Goal: Information Seeking & Learning: Learn about a topic

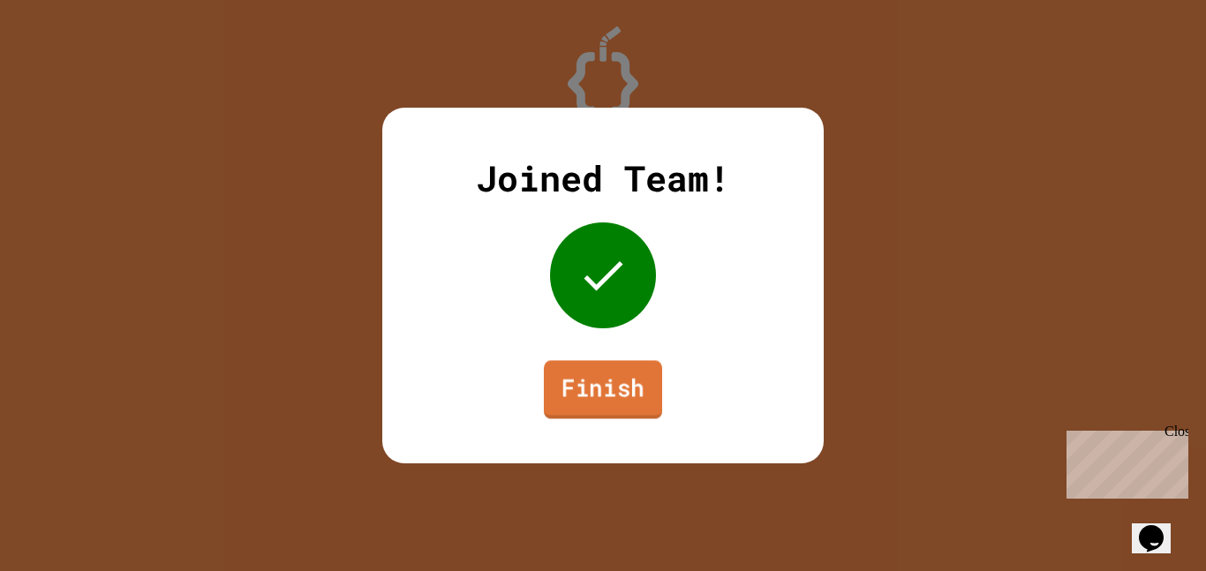
click at [587, 381] on link "Finish" at bounding box center [603, 389] width 118 height 58
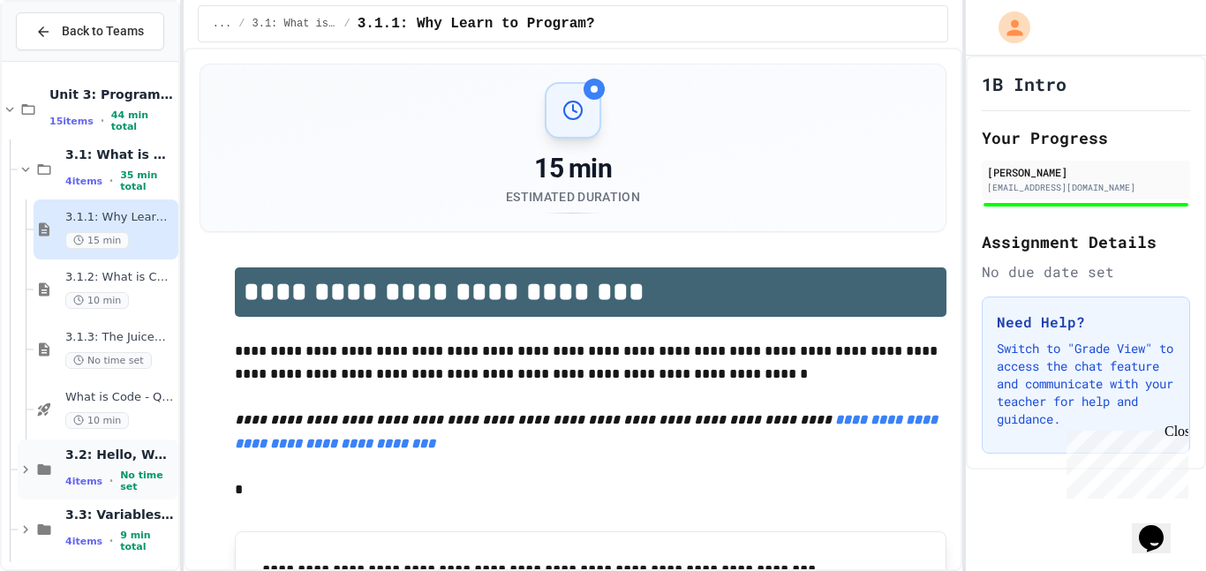
scroll to position [68, 0]
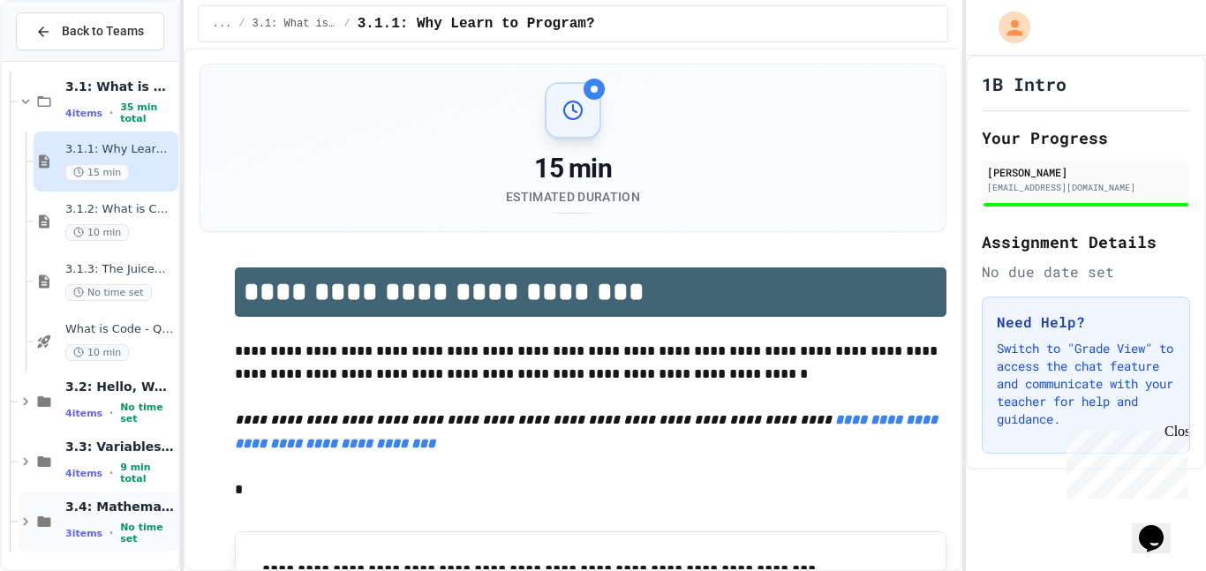
click at [83, 515] on span "3.4: Mathematical Operators" at bounding box center [119, 507] width 109 height 16
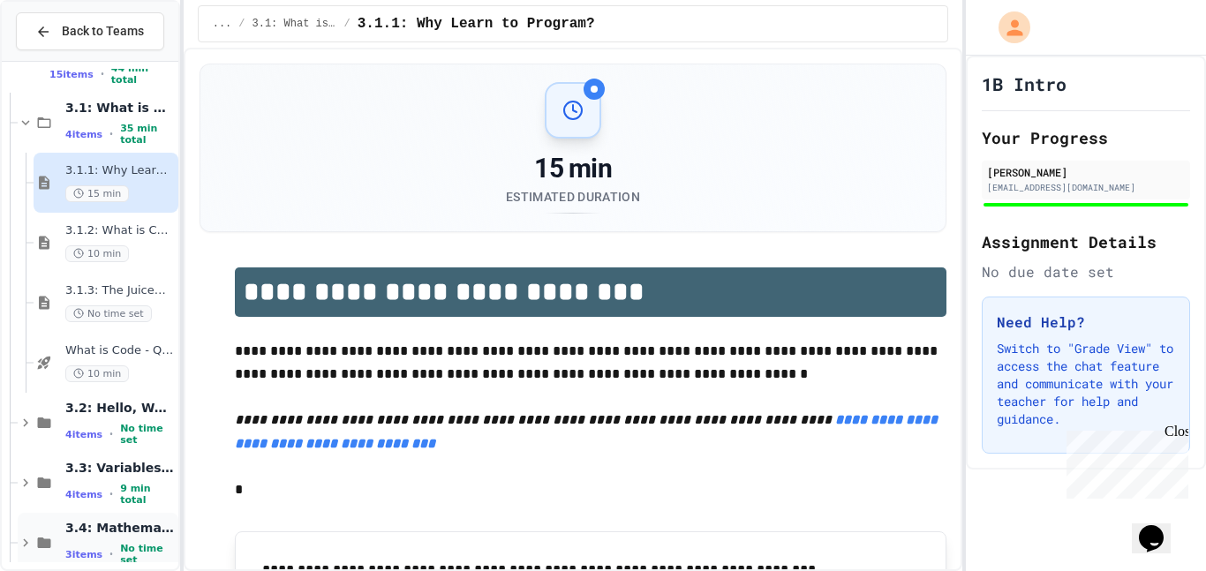
click at [123, 531] on span "3.4: Mathematical Operators" at bounding box center [119, 528] width 109 height 16
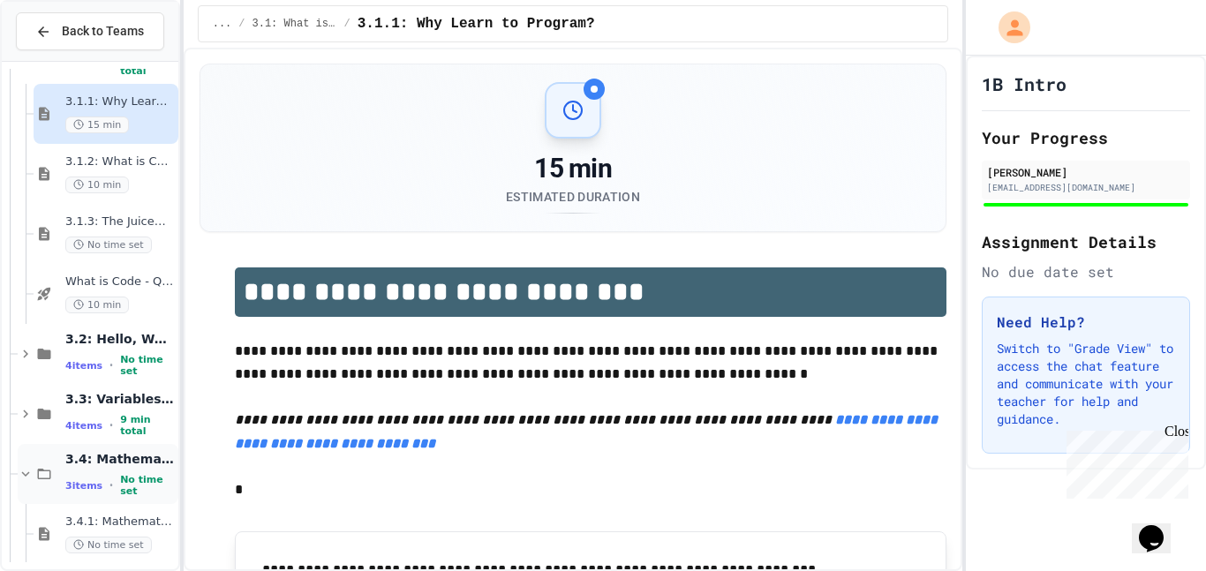
click at [21, 468] on icon at bounding box center [26, 474] width 16 height 16
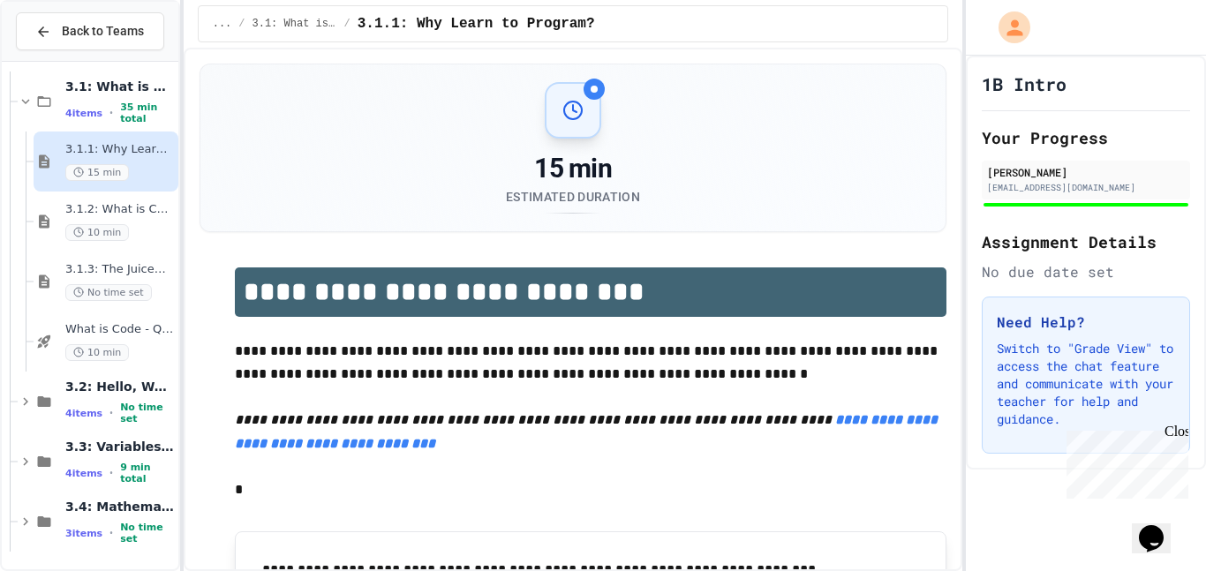
scroll to position [68, 0]
click at [26, 521] on icon at bounding box center [26, 522] width 16 height 16
click at [94, 509] on span "3.4: Mathematical Operators" at bounding box center [119, 507] width 109 height 16
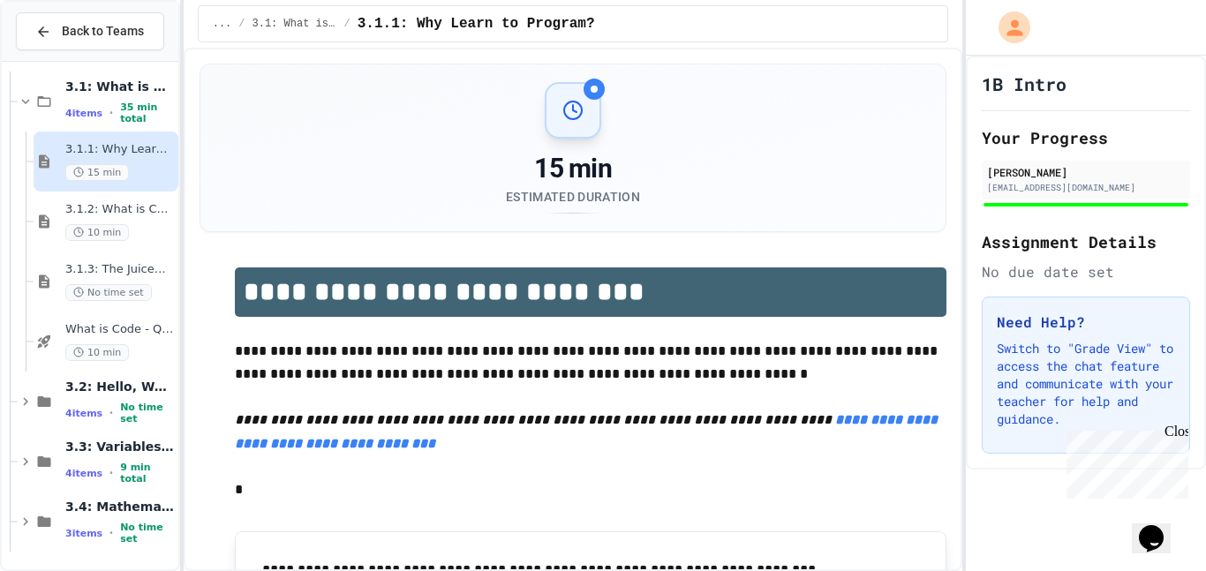
click at [94, 509] on span "3.4: Mathematical Operators" at bounding box center [119, 507] width 109 height 16
click at [146, 515] on span "3.4: Mathematical Operators" at bounding box center [119, 507] width 109 height 16
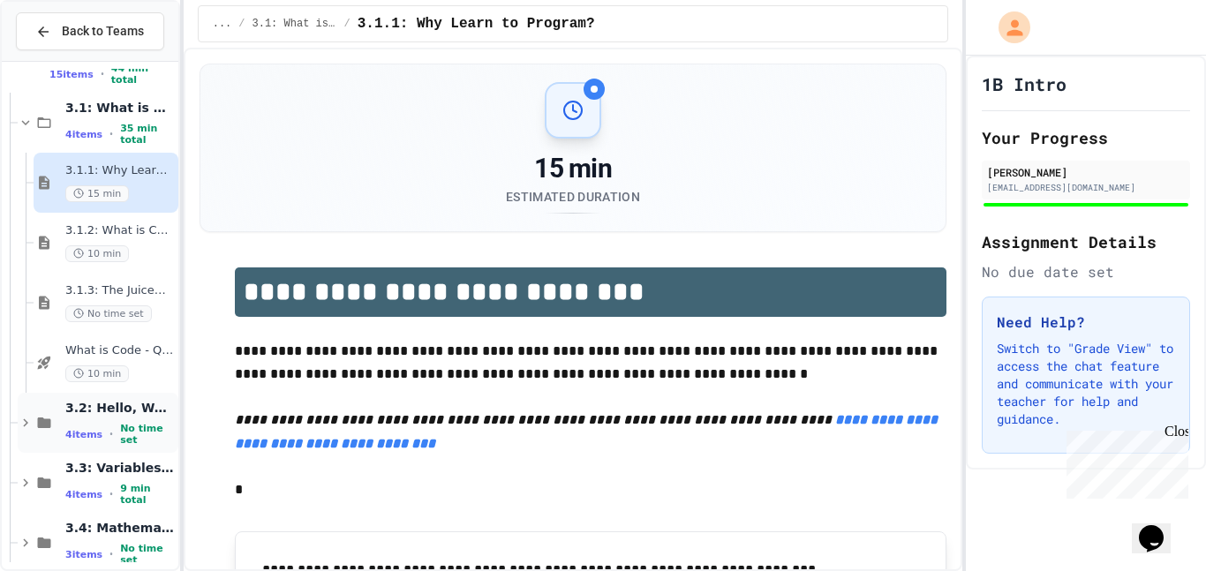
click at [124, 444] on div "3.2: Hello, World! 4 items • No time set" at bounding box center [98, 423] width 161 height 60
click at [34, 421] on icon at bounding box center [44, 423] width 21 height 16
click at [34, 545] on icon at bounding box center [44, 543] width 21 height 16
click at [20, 544] on icon at bounding box center [26, 543] width 16 height 16
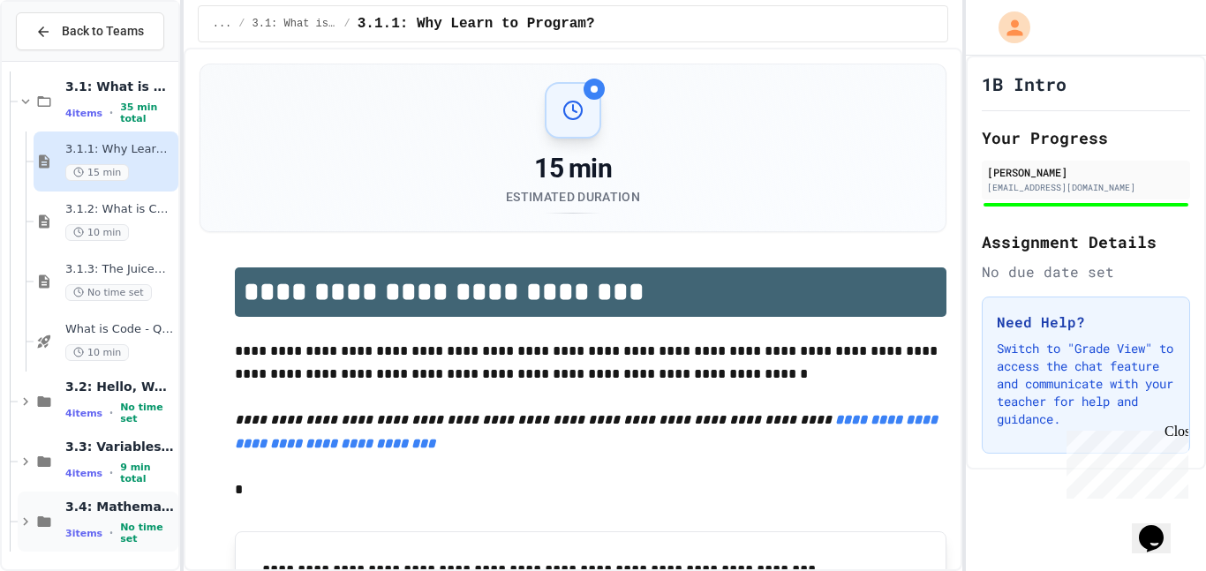
click at [92, 534] on span "3 items" at bounding box center [83, 533] width 37 height 11
click at [114, 506] on span "3.4: Mathematical Operators" at bounding box center [119, 507] width 109 height 16
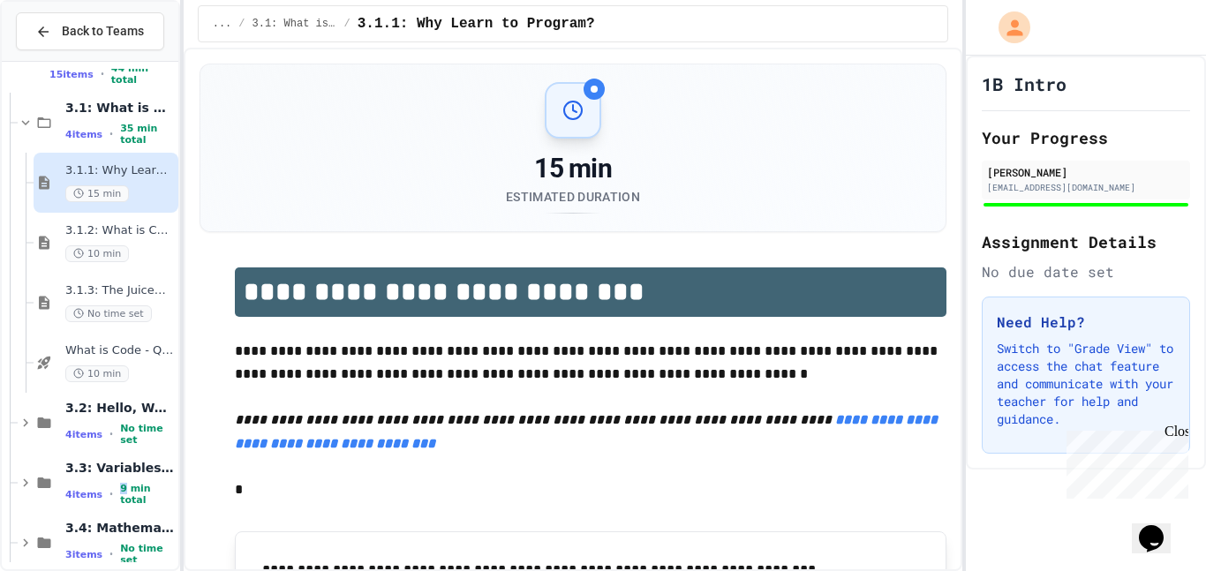
click at [114, 506] on div "3.3: Variables and Data Types 4 items • 9 min total" at bounding box center [98, 483] width 161 height 60
click at [105, 42] on button "Back to Teams" at bounding box center [90, 31] width 148 height 38
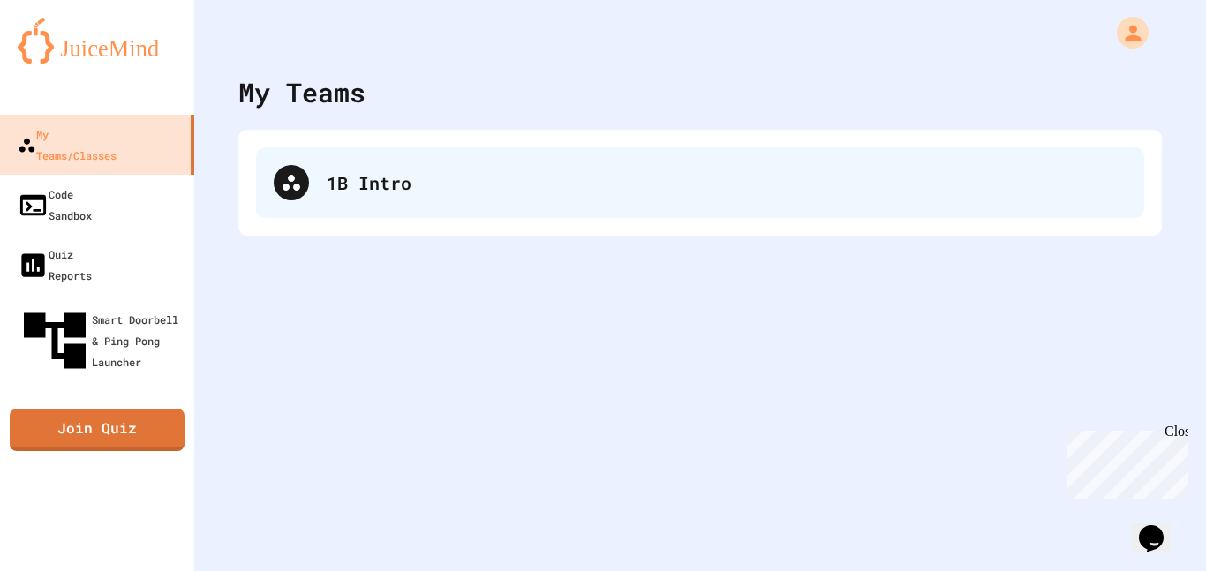
click at [336, 153] on div "1B Intro" at bounding box center [700, 182] width 888 height 71
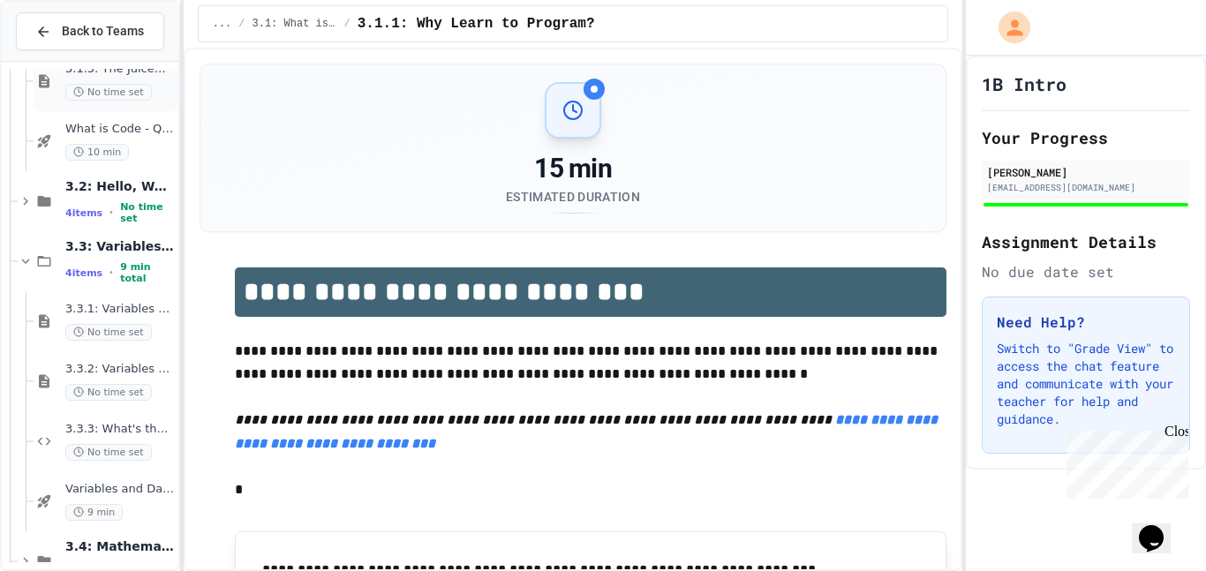
scroll to position [308, 0]
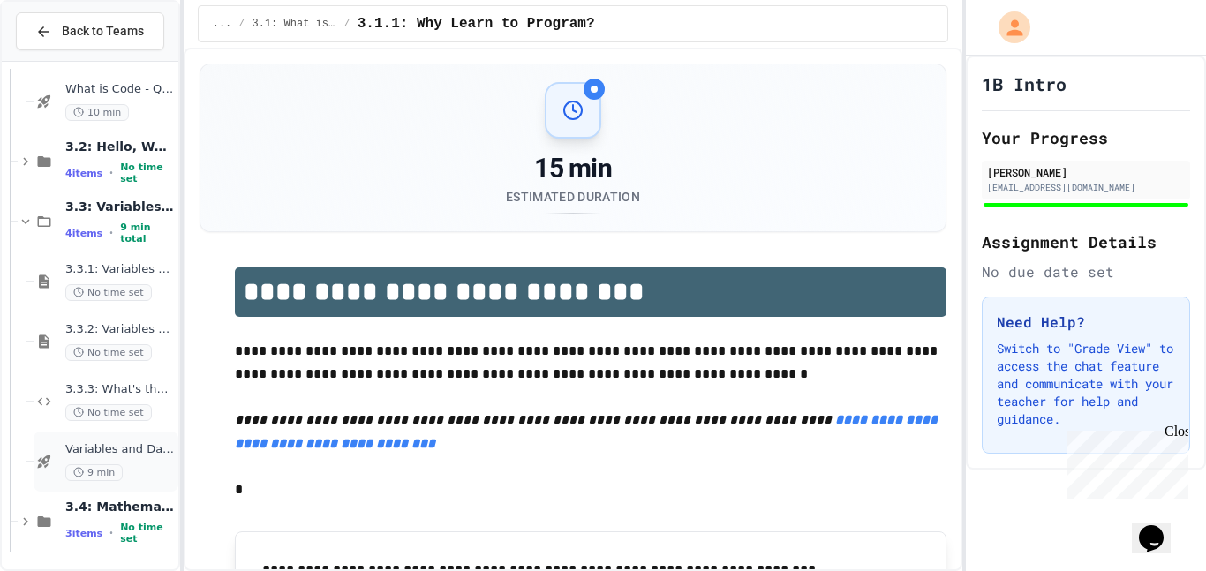
click at [117, 459] on div "Variables and Data types - quiz 9 min" at bounding box center [119, 461] width 109 height 39
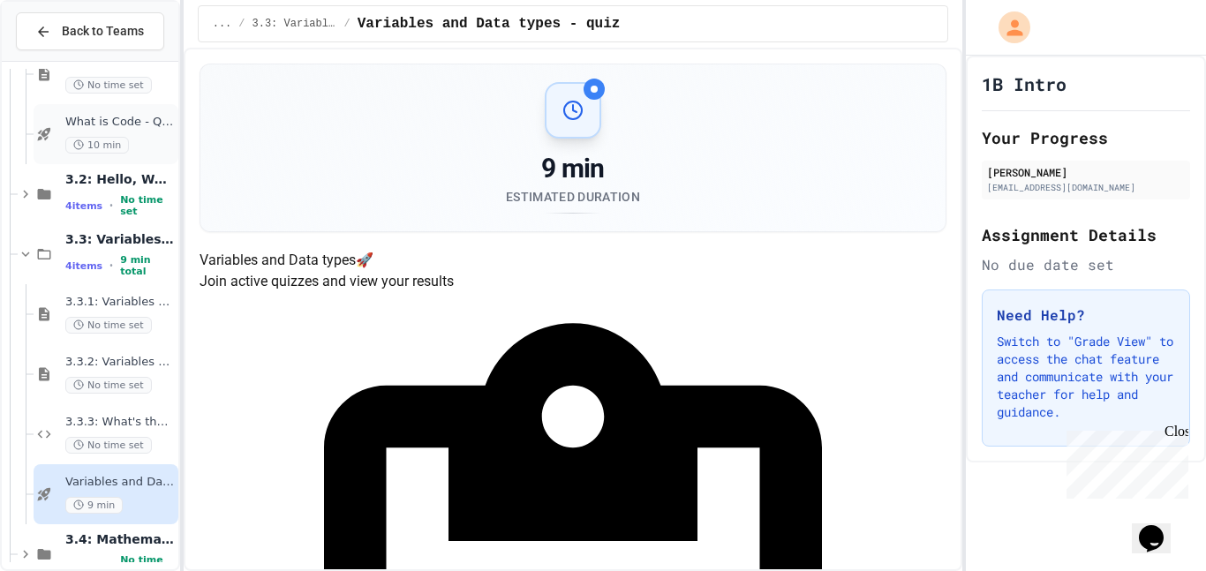
scroll to position [308, 0]
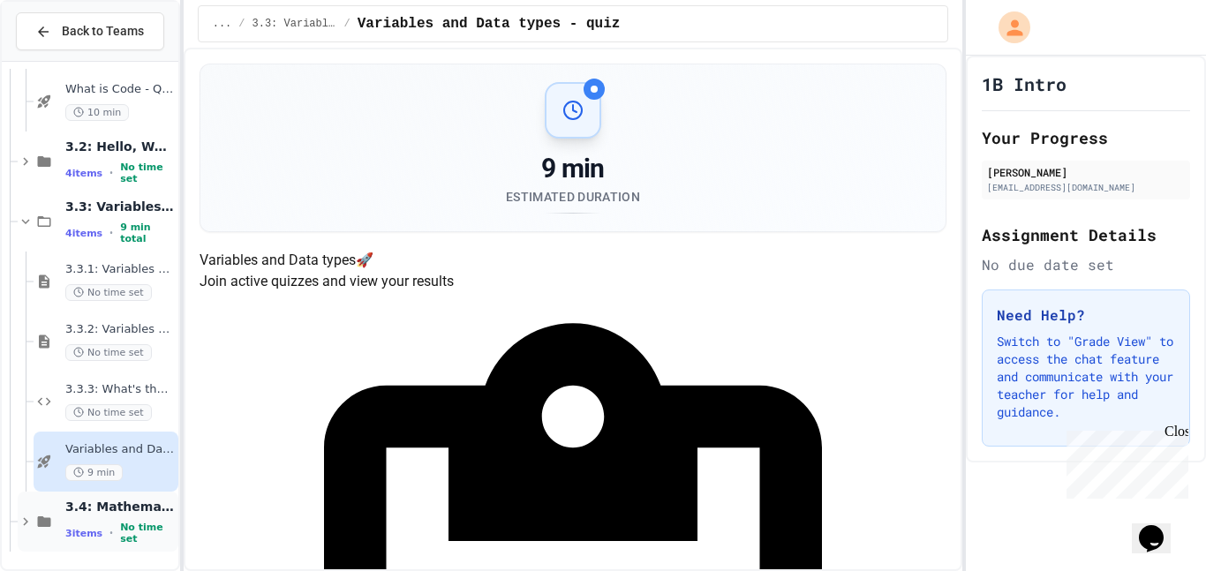
click at [104, 510] on span "3.4: Mathematical Operators" at bounding box center [119, 507] width 109 height 16
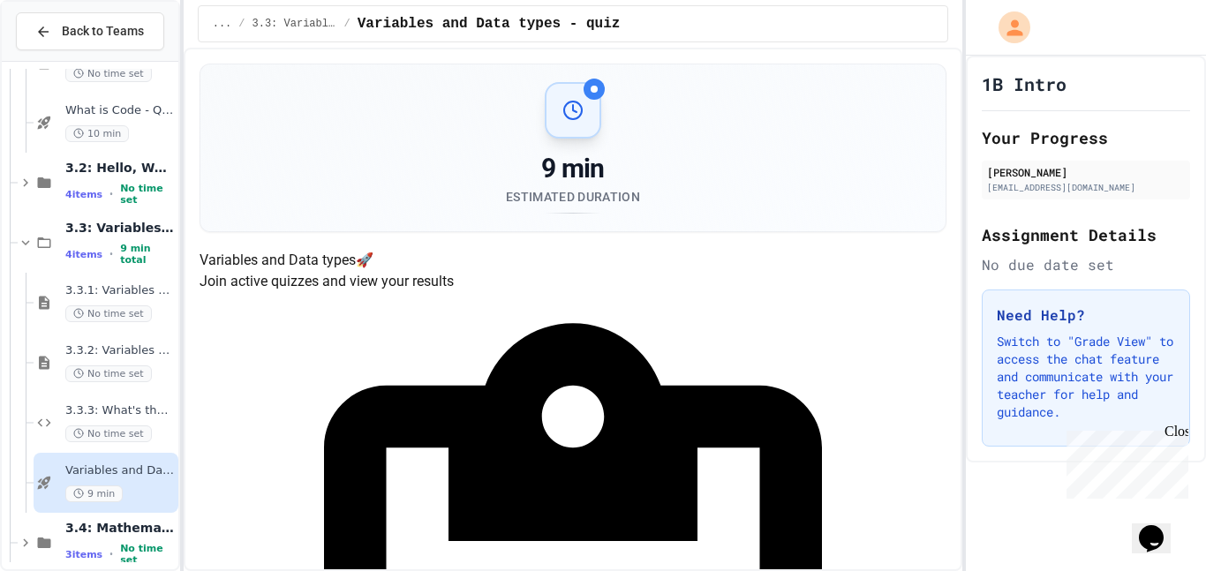
click at [104, 510] on div "Variables and Data types - quiz 9 min" at bounding box center [106, 483] width 145 height 60
click at [99, 520] on div "3.4: Mathematical Operators 3 items • No time set" at bounding box center [98, 543] width 161 height 60
click at [78, 286] on span "3.3.1: Variables and Data Types" at bounding box center [119, 290] width 109 height 15
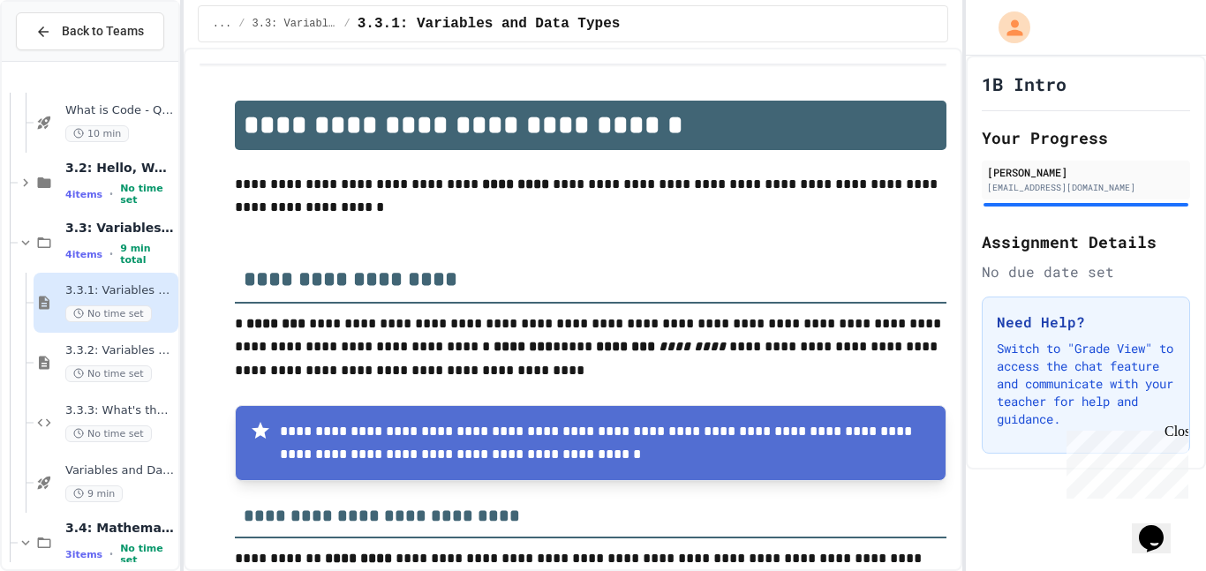
scroll to position [488, 0]
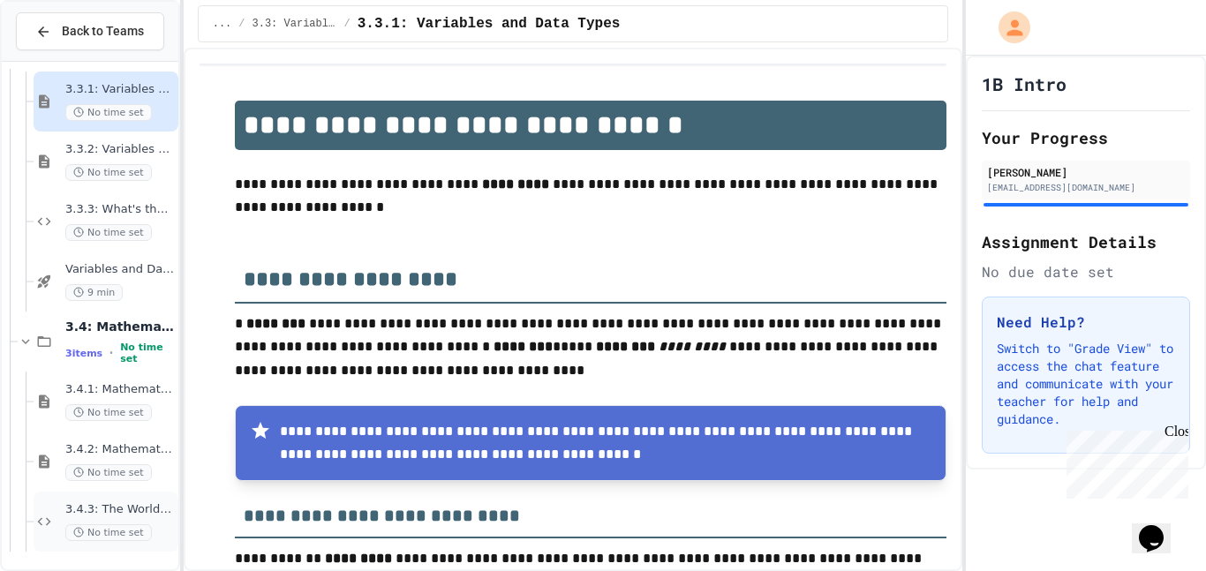
click at [107, 514] on span "3.4.3: The World's Worst Farmers Market" at bounding box center [119, 509] width 109 height 15
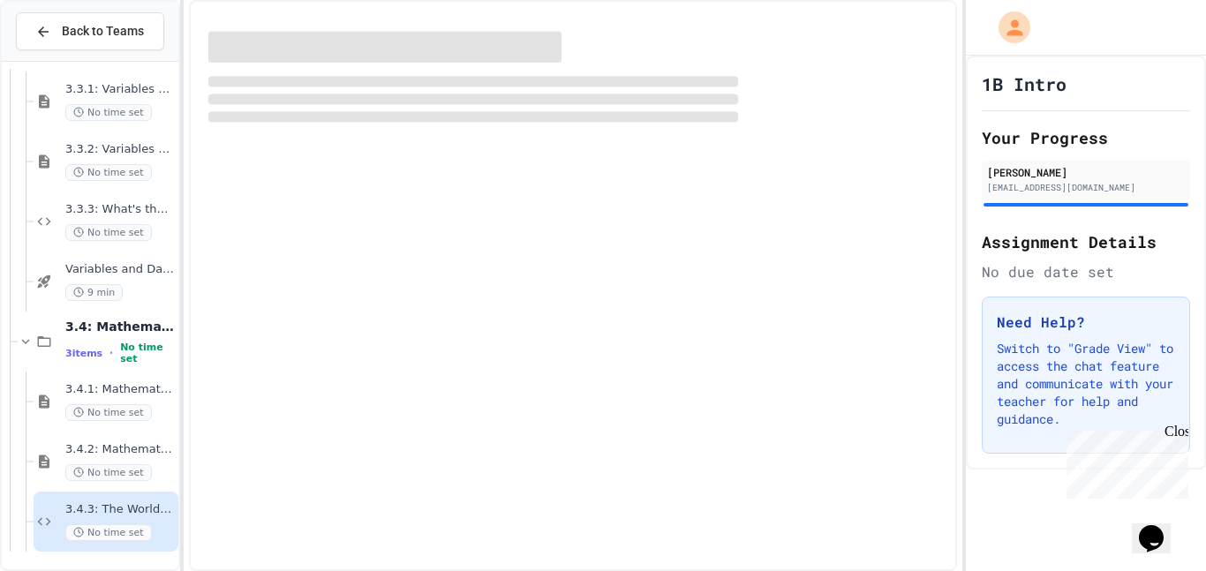
scroll to position [467, 0]
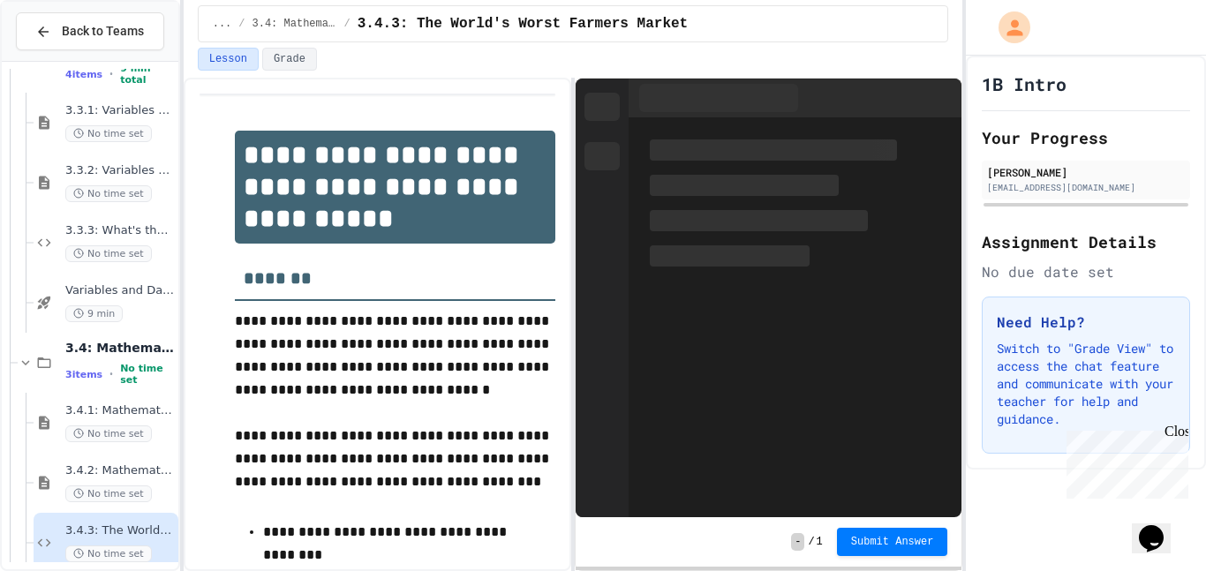
click at [49, 545] on icon at bounding box center [44, 543] width 21 height 16
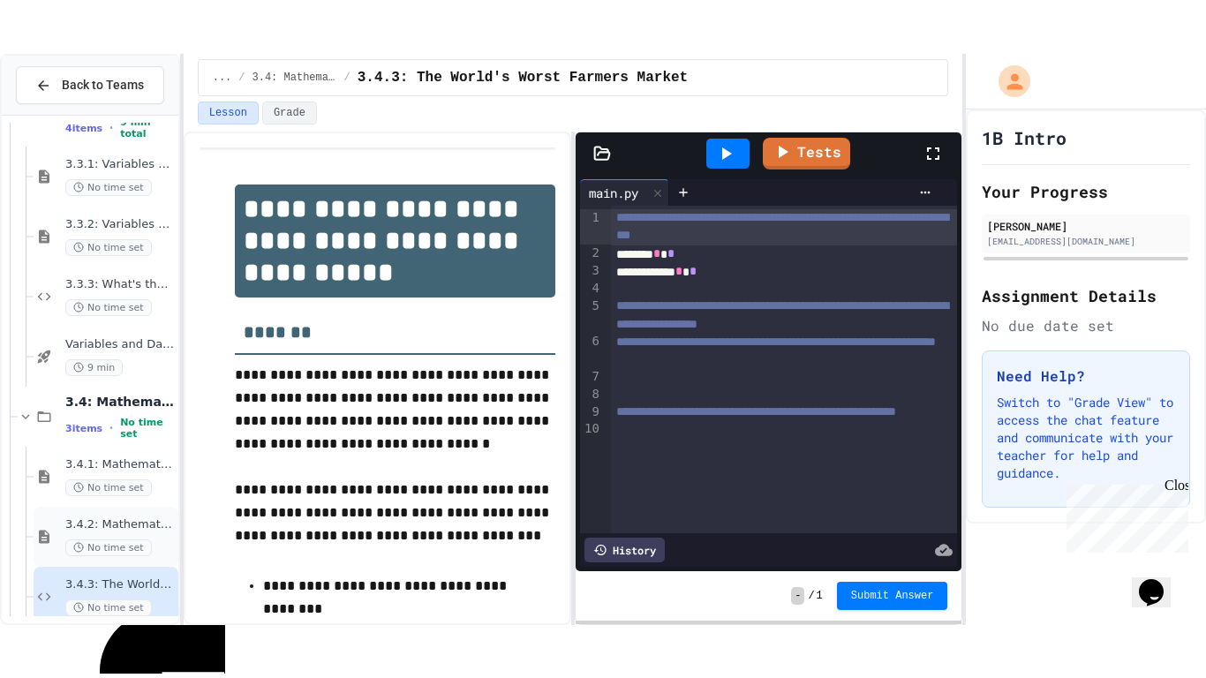
scroll to position [488, 0]
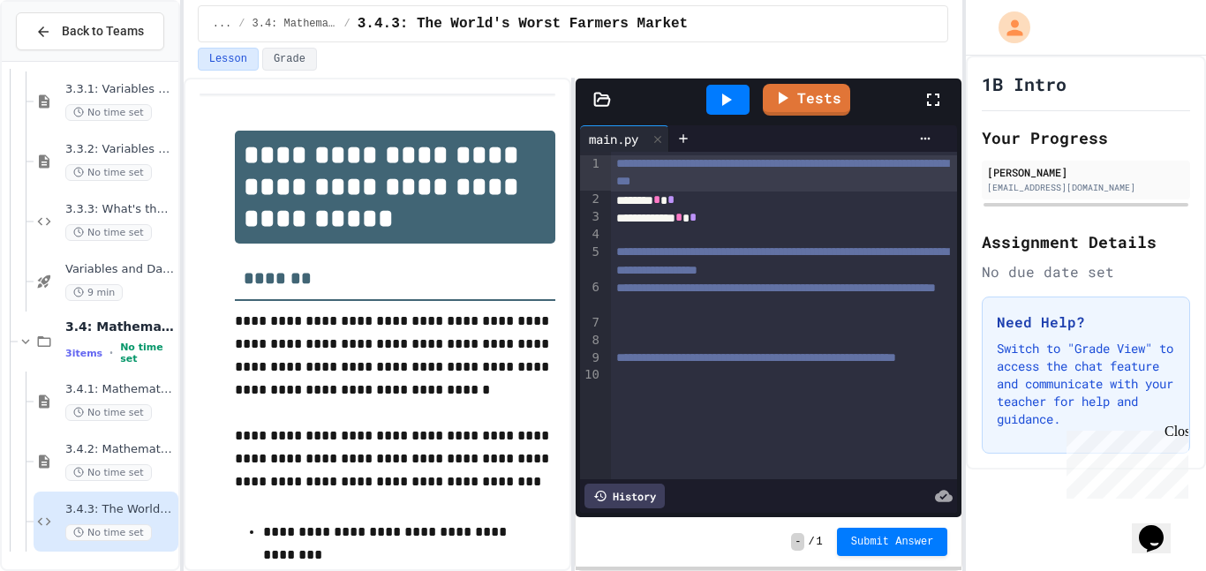
click at [932, 101] on icon at bounding box center [933, 99] width 21 height 21
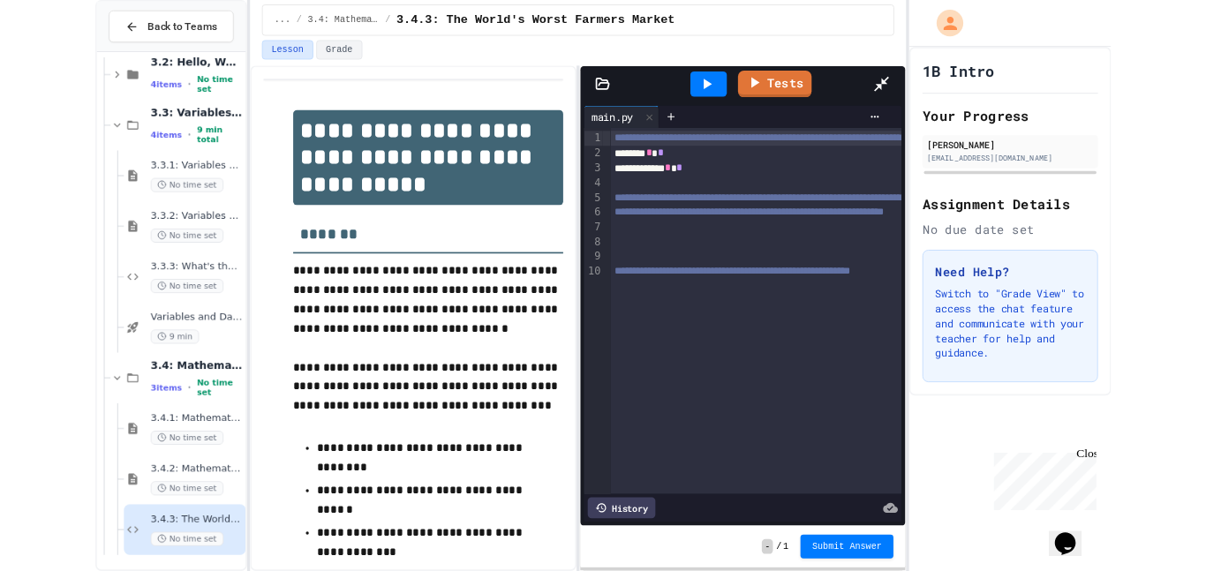
scroll to position [381, 0]
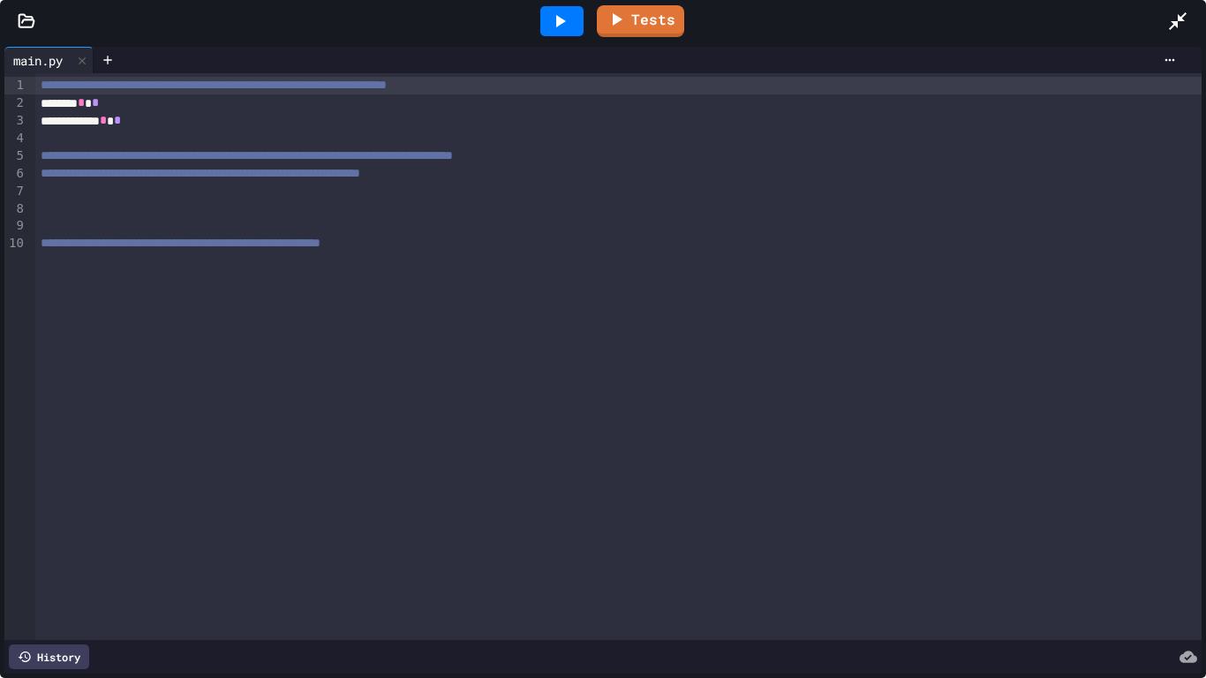
click at [489, 249] on div "**********" at bounding box center [618, 244] width 1167 height 18
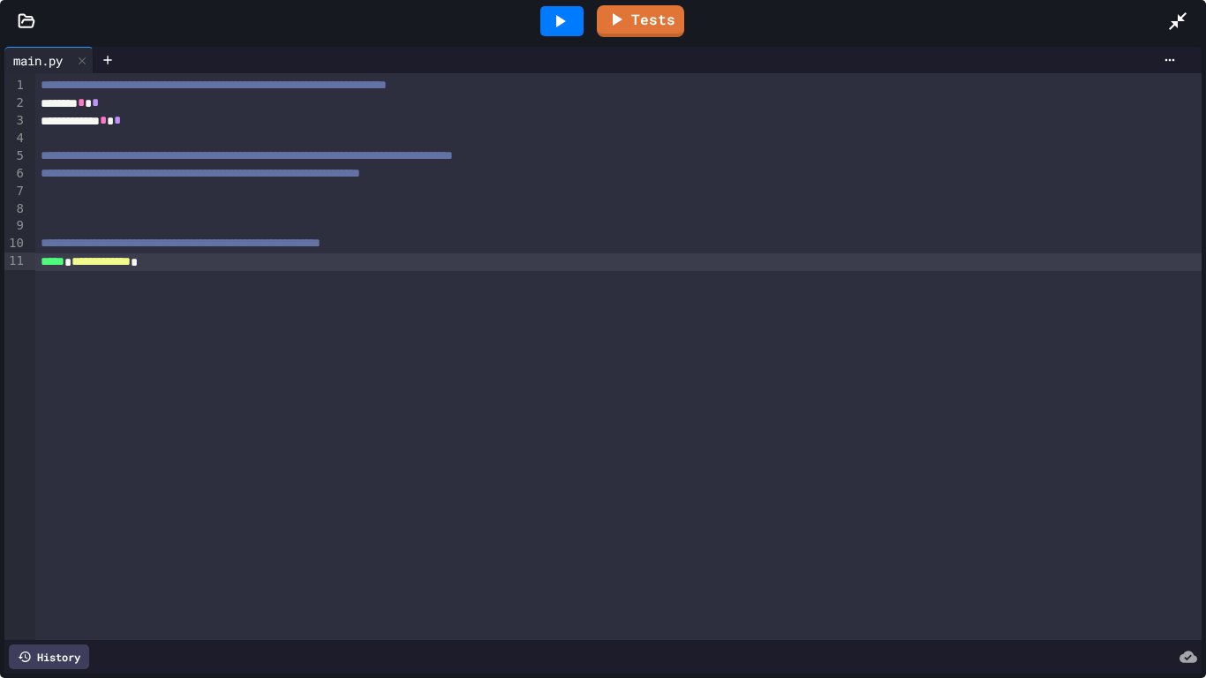
click at [176, 264] on div "**********" at bounding box center [618, 262] width 1167 height 18
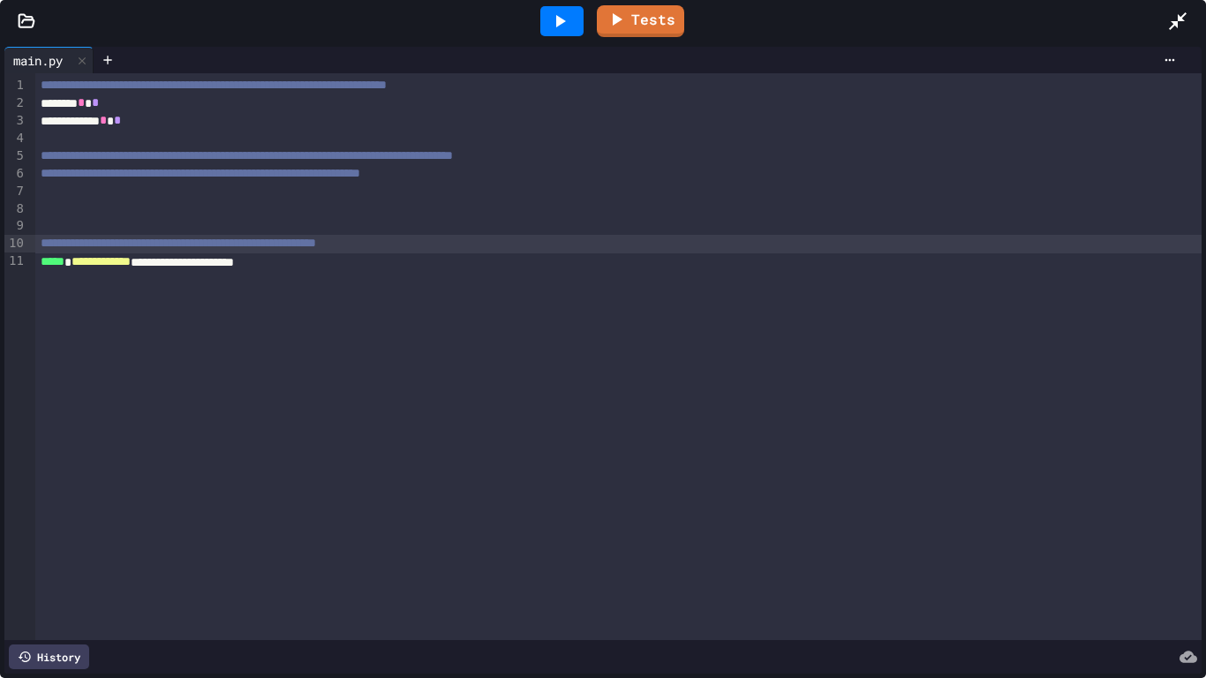
click at [328, 258] on div "**********" at bounding box center [618, 262] width 1167 height 18
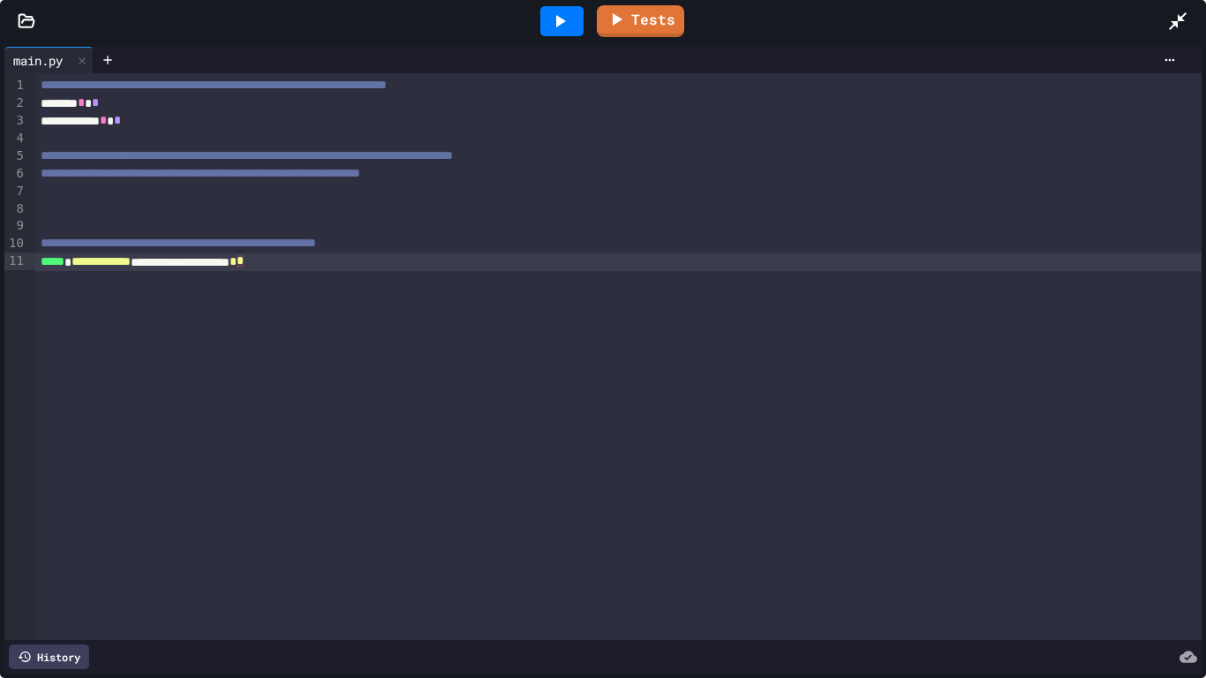
click at [434, 408] on div "**********" at bounding box center [618, 356] width 1167 height 567
click at [1183, 9] on div at bounding box center [1186, 21] width 39 height 48
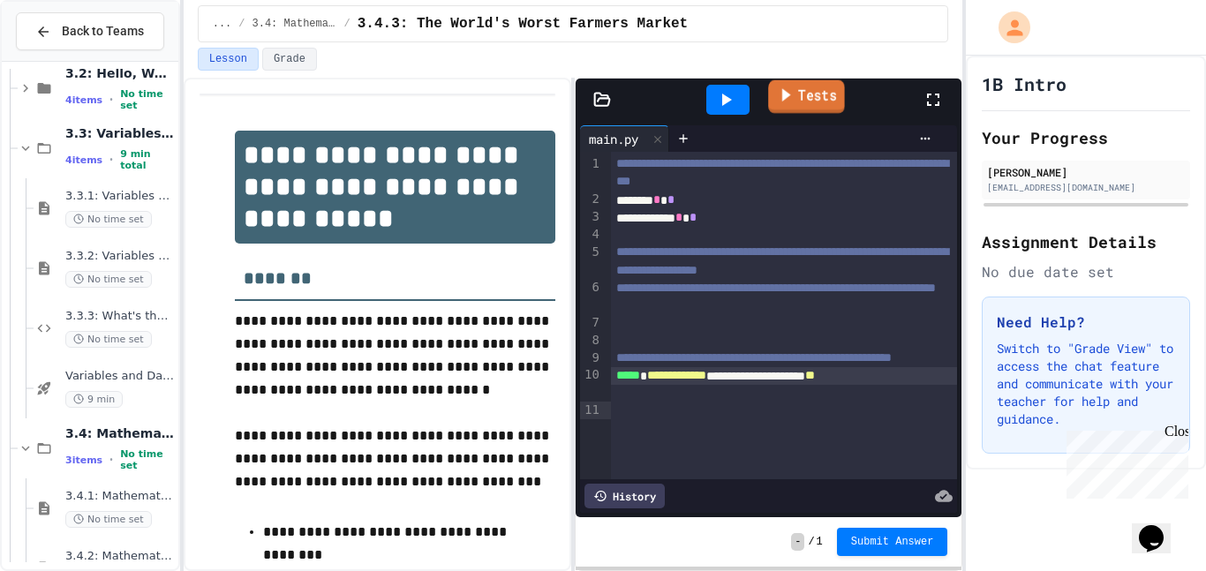
click at [791, 112] on link "Tests" at bounding box center [806, 97] width 77 height 34
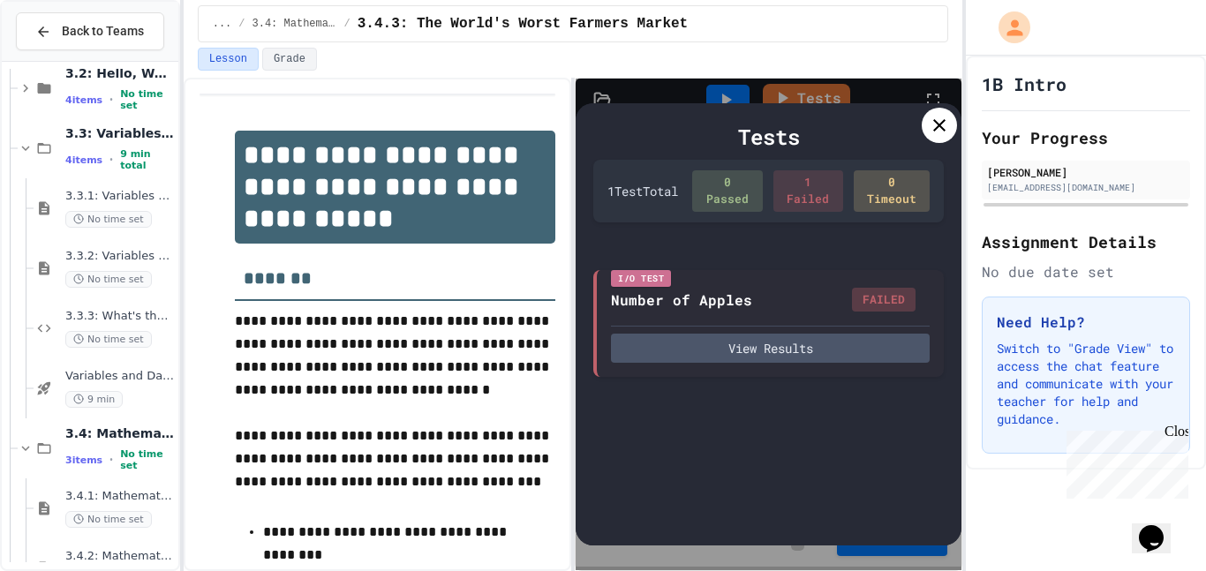
click at [949, 127] on icon at bounding box center [939, 125] width 21 height 21
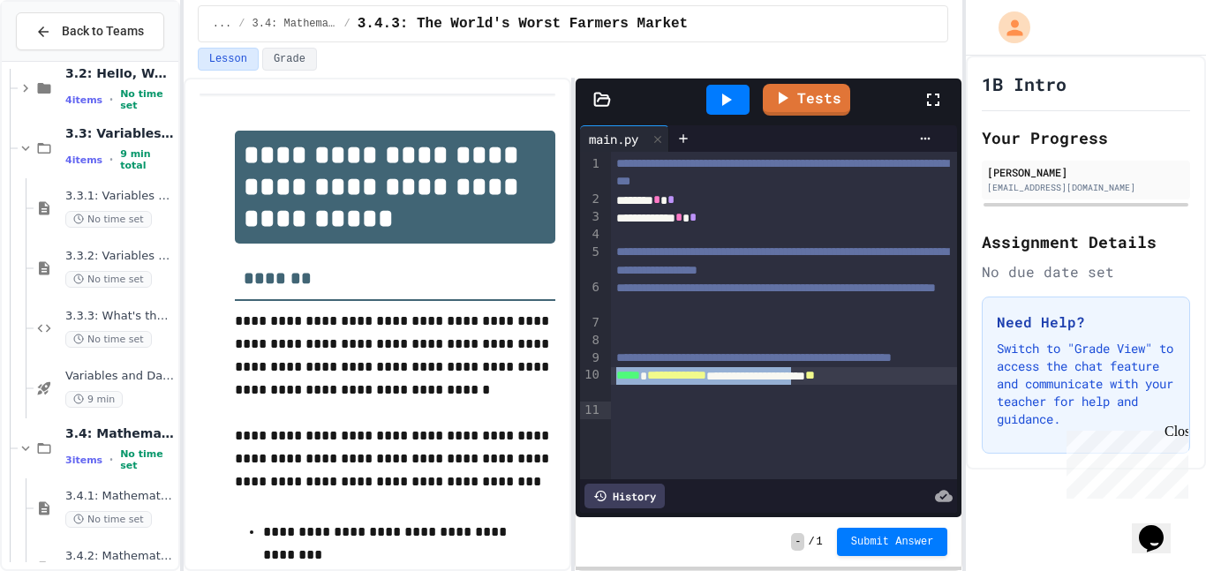
drag, startPoint x: 616, startPoint y: 415, endPoint x: 887, endPoint y: 410, distance: 270.3
click at [887, 385] on div "**********" at bounding box center [784, 376] width 347 height 18
click at [918, 385] on div "**********" at bounding box center [784, 376] width 347 height 18
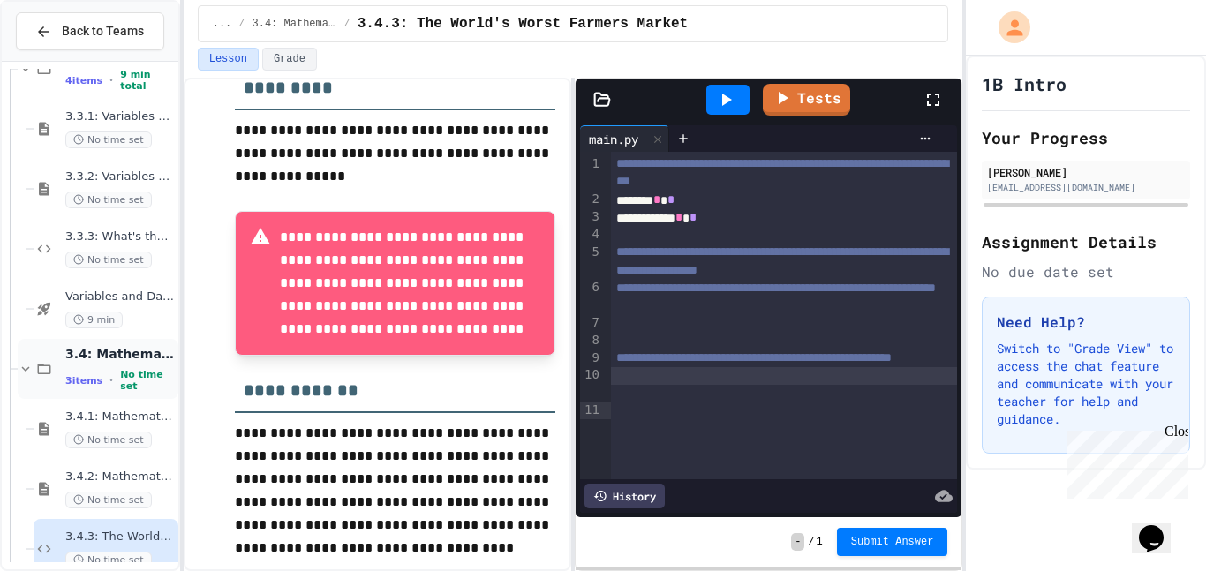
scroll to position [465, 0]
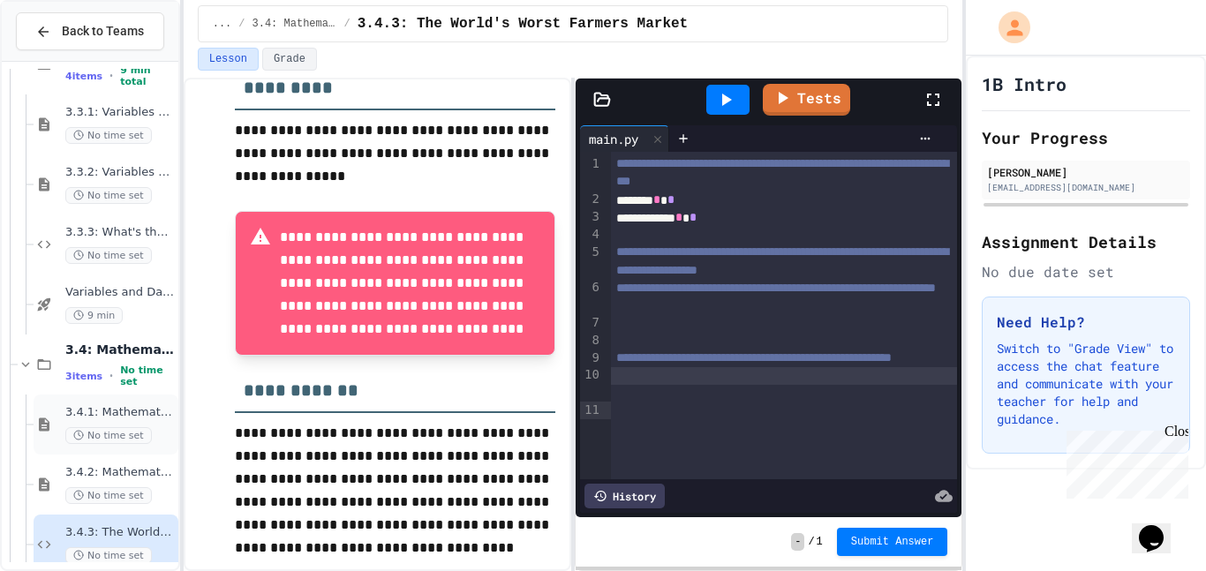
click at [115, 420] on div "3.4.1: Mathematical Operators No time set" at bounding box center [119, 424] width 109 height 39
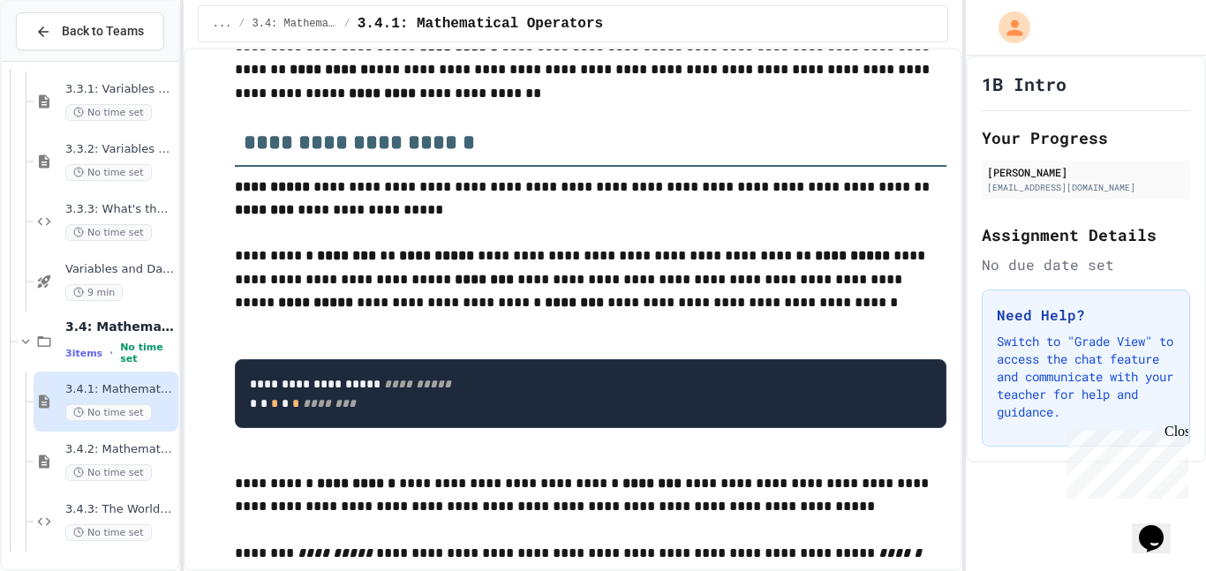
scroll to position [142, 0]
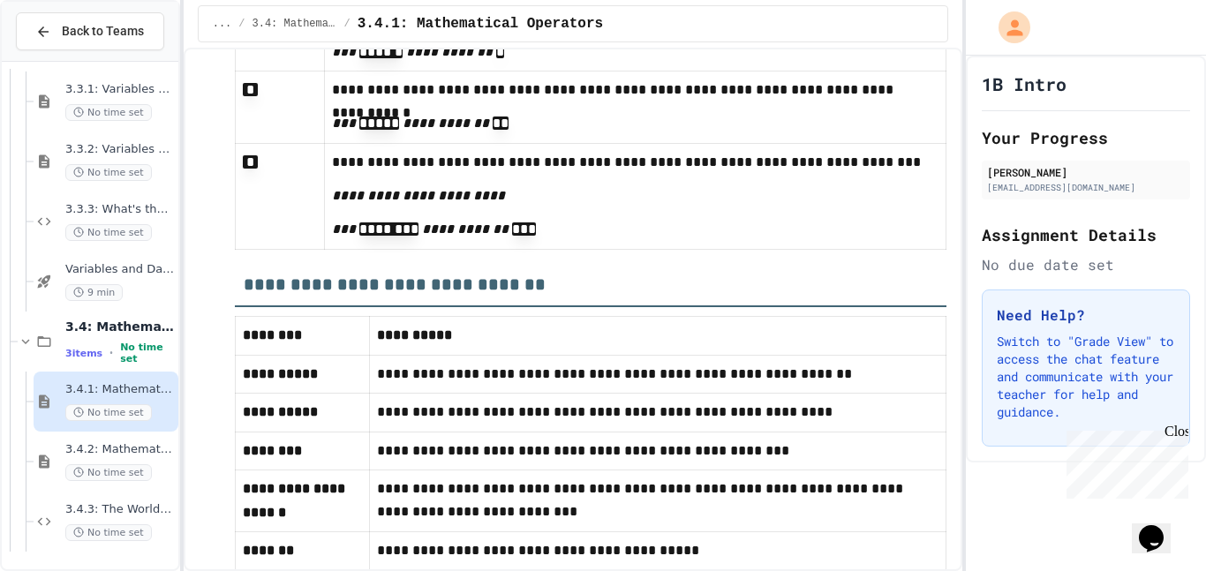
scroll to position [2906, 0]
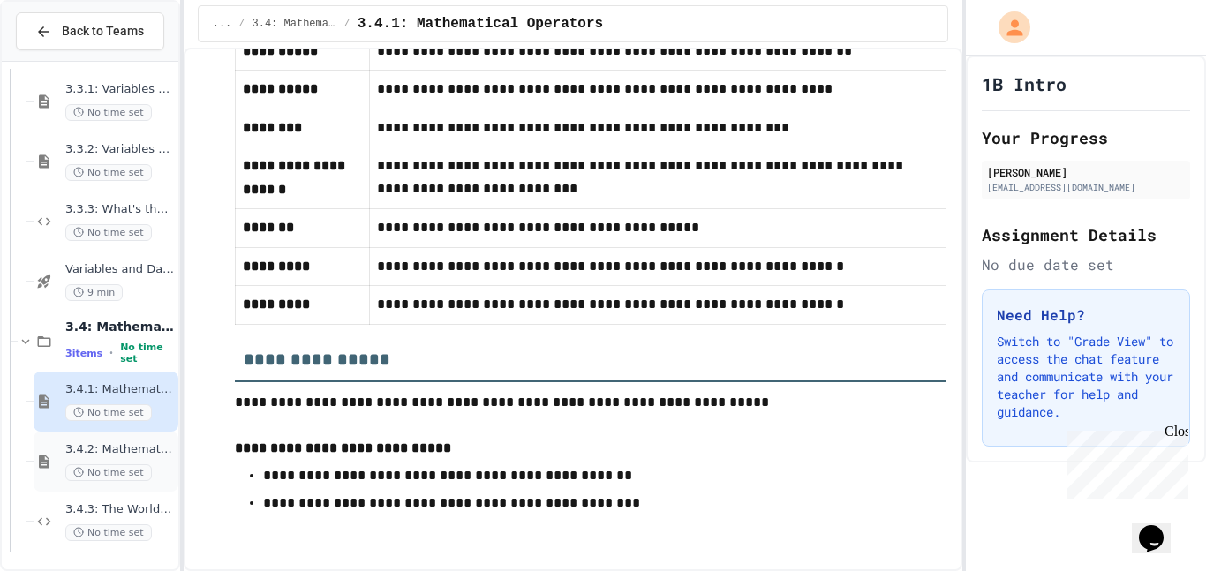
click at [146, 459] on div "3.4.2: Mathematical Operators - Review No time set" at bounding box center [119, 461] width 109 height 39
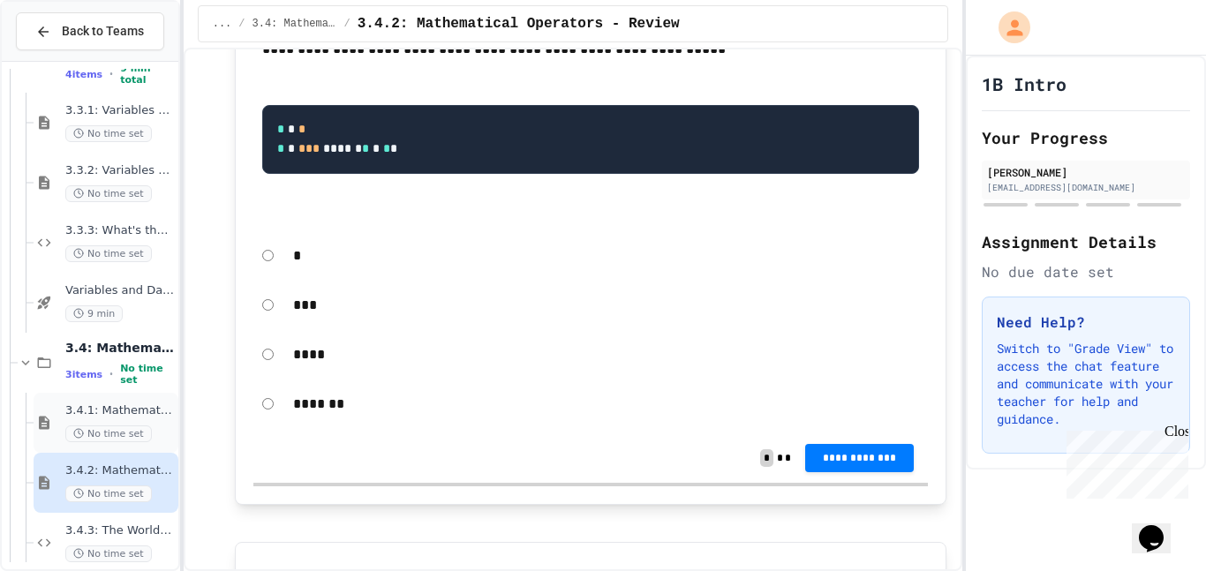
scroll to position [488, 0]
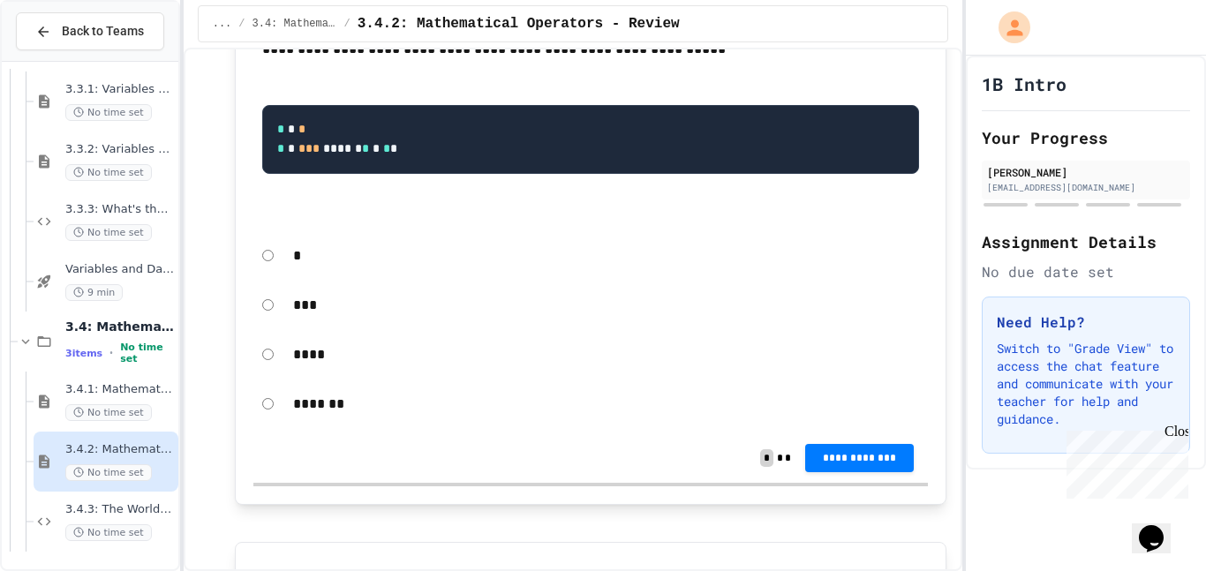
click at [274, 322] on div "***" at bounding box center [591, 305] width 676 height 41
click at [854, 464] on span "**********" at bounding box center [859, 456] width 80 height 14
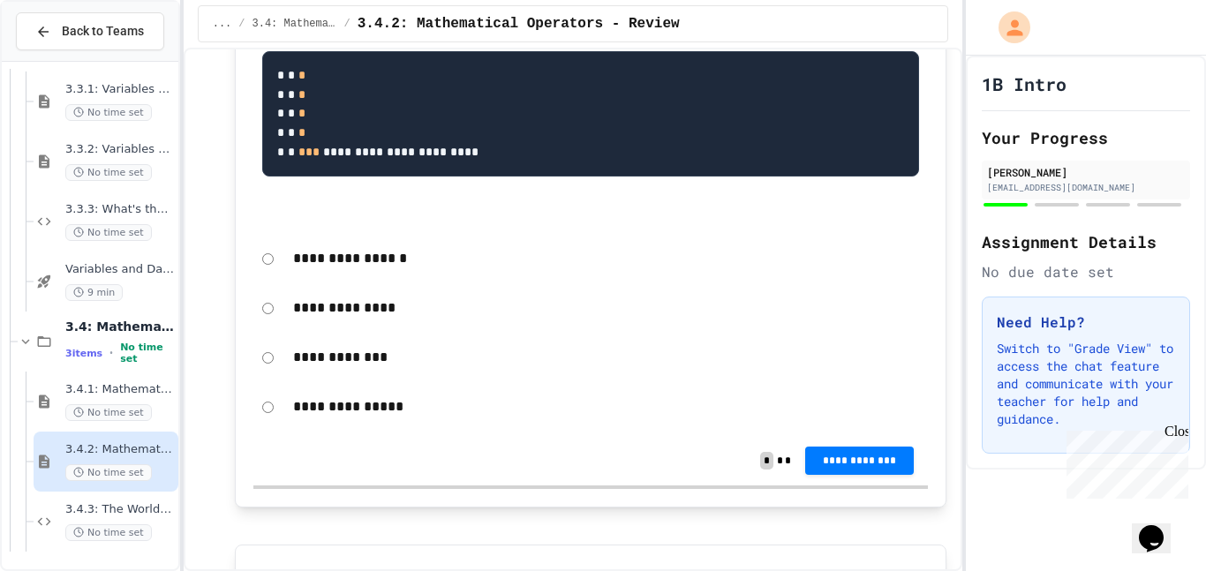
scroll to position [780, 0]
click at [114, 508] on span "3.4.3: The World's Worst Farmers Market" at bounding box center [119, 509] width 109 height 15
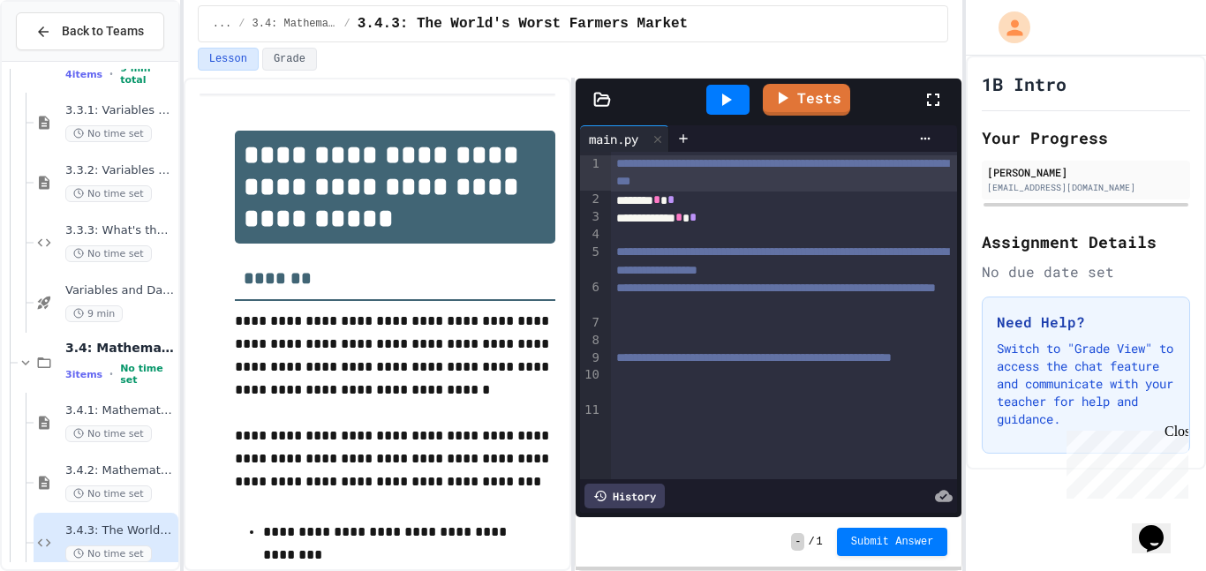
click at [627, 385] on div at bounding box center [784, 376] width 347 height 18
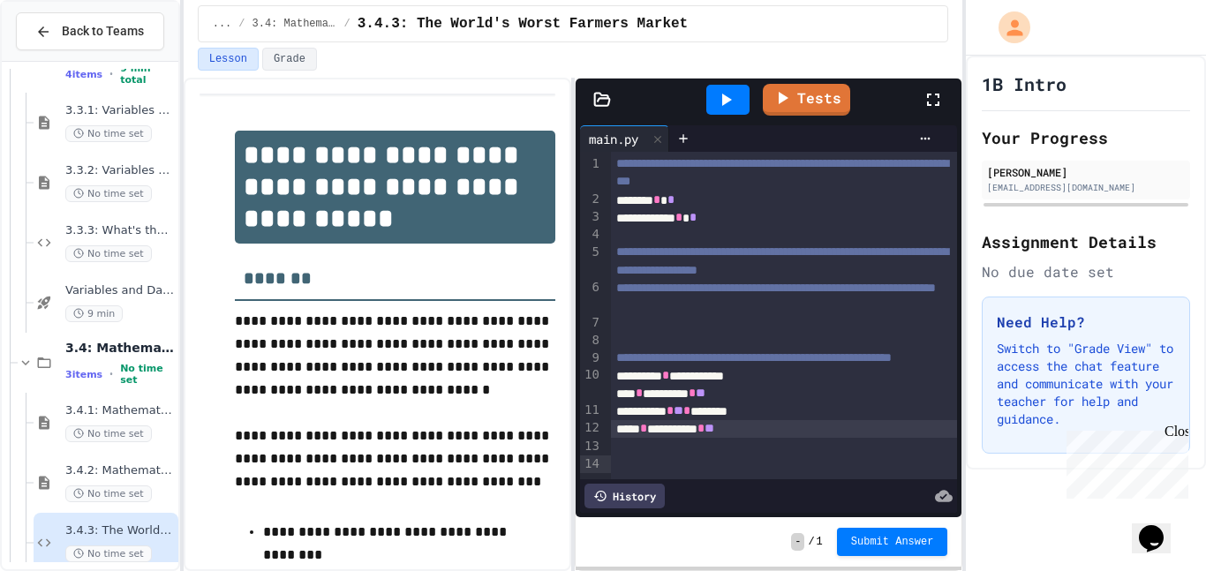
scroll to position [14, 0]
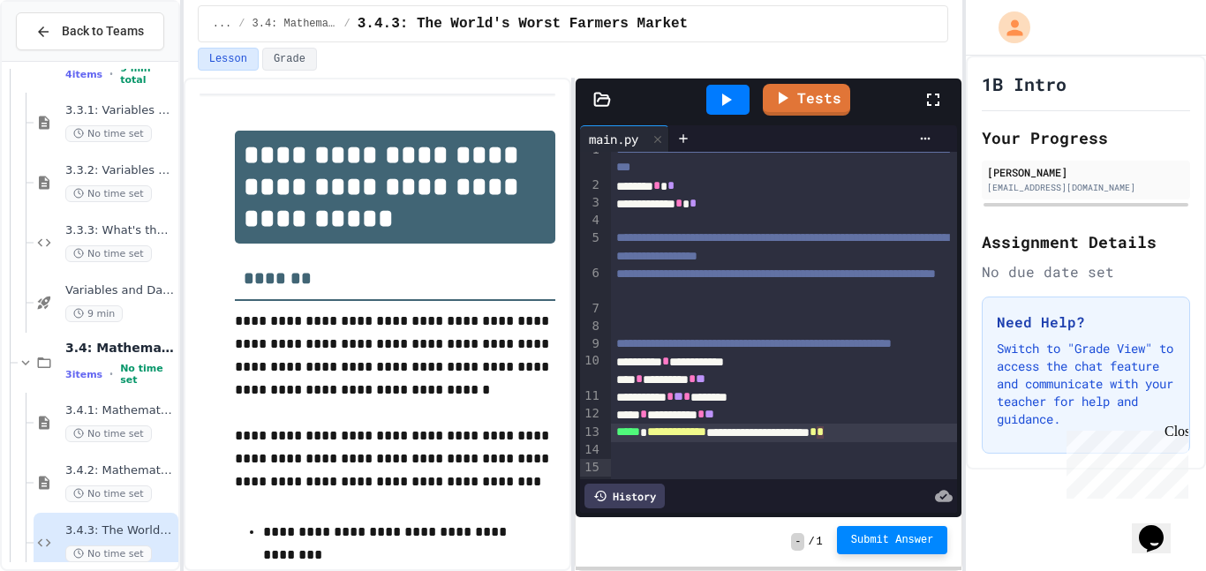
click at [879, 533] on button "Submit Answer" at bounding box center [892, 540] width 111 height 28
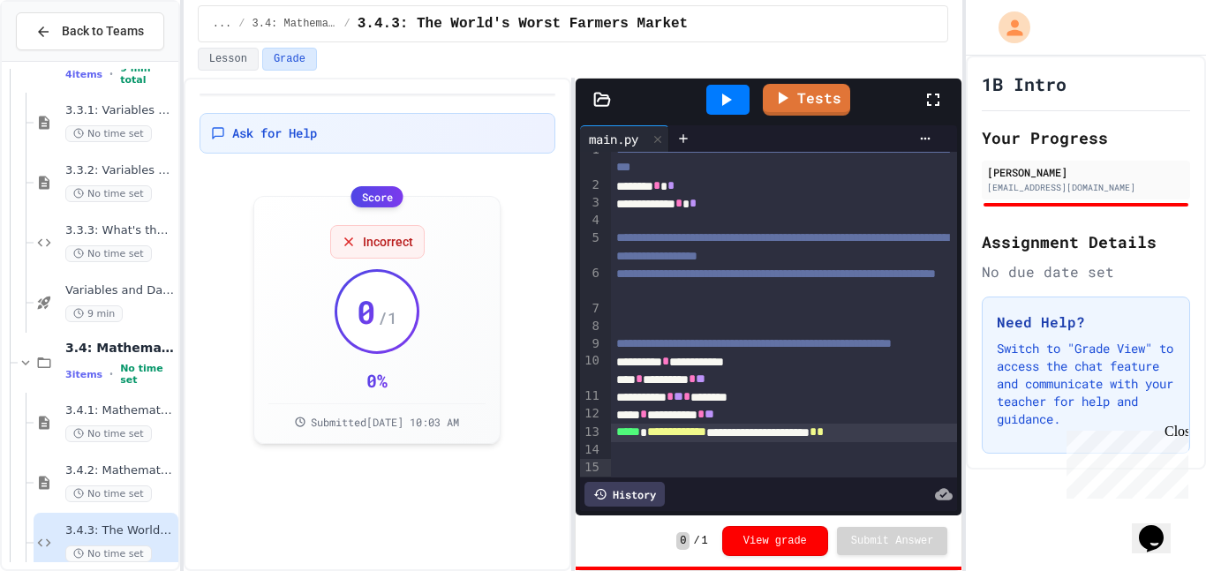
click at [782, 424] on div "**********" at bounding box center [784, 415] width 347 height 18
click at [831, 424] on div "**********" at bounding box center [784, 415] width 347 height 18
click at [155, 486] on div "No time set" at bounding box center [119, 494] width 109 height 17
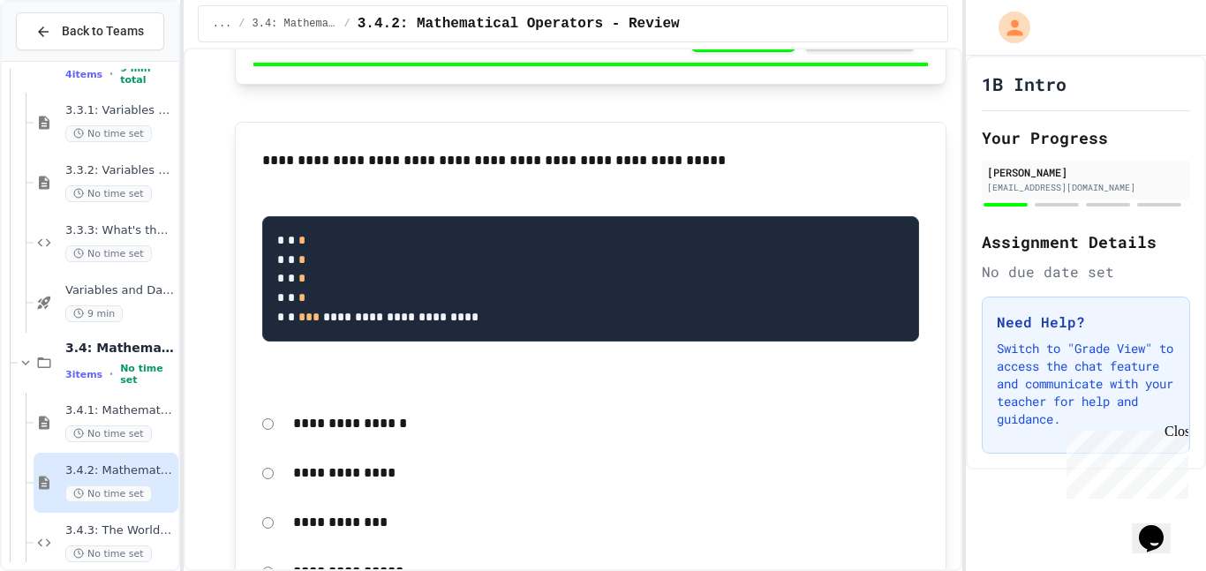
scroll to position [712, 0]
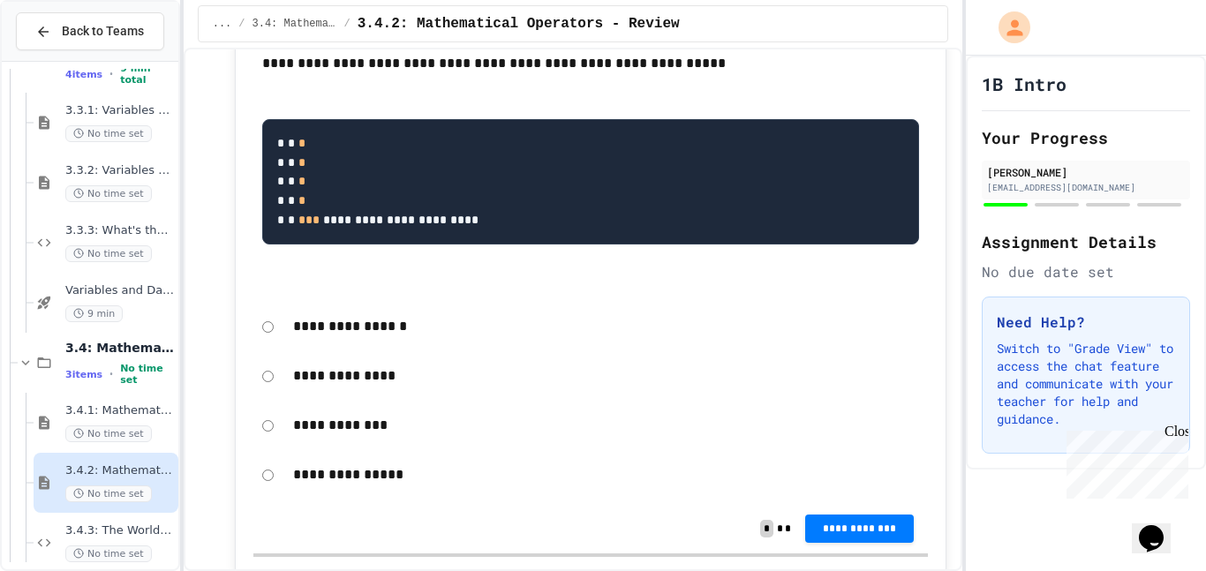
drag, startPoint x: 277, startPoint y: 159, endPoint x: 314, endPoint y: 250, distance: 98.2
click at [314, 226] on code "**********" at bounding box center [377, 181] width 201 height 89
click at [312, 226] on span "***" at bounding box center [308, 220] width 21 height 12
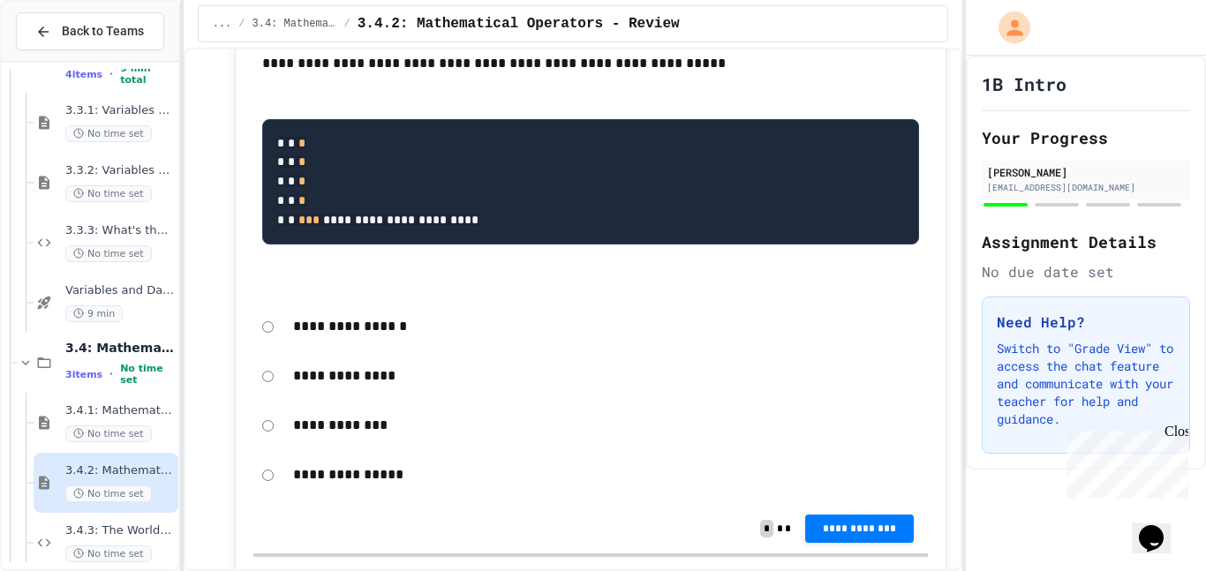
click at [312, 226] on span "***" at bounding box center [308, 220] width 21 height 12
click at [143, 524] on span "3.4.3: The World's Worst Farmers Market" at bounding box center [119, 531] width 109 height 15
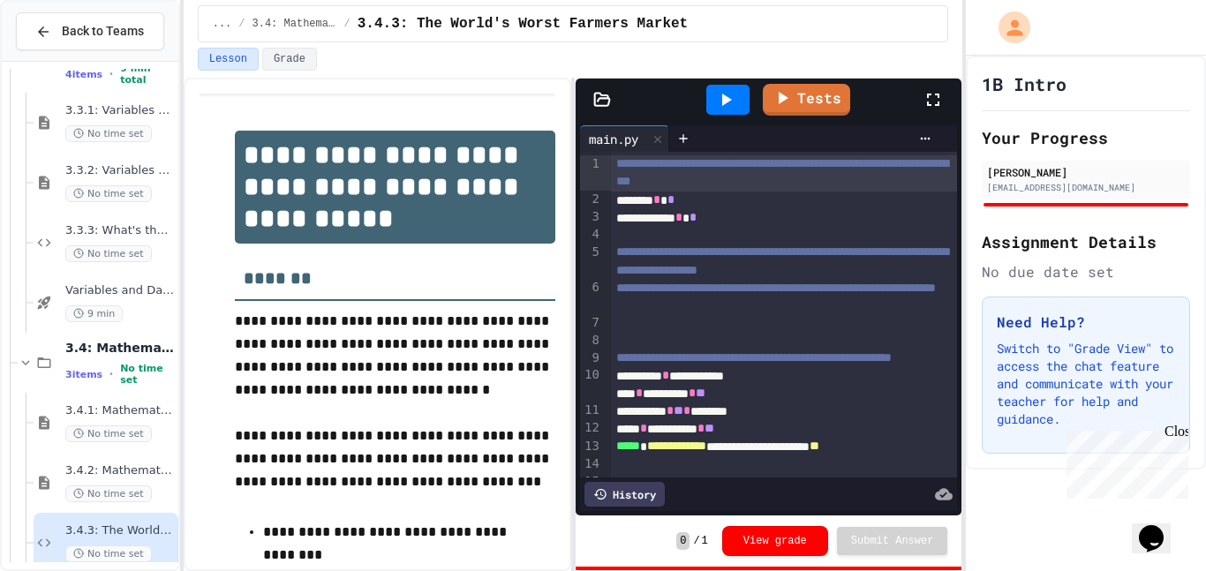
scroll to position [17, 0]
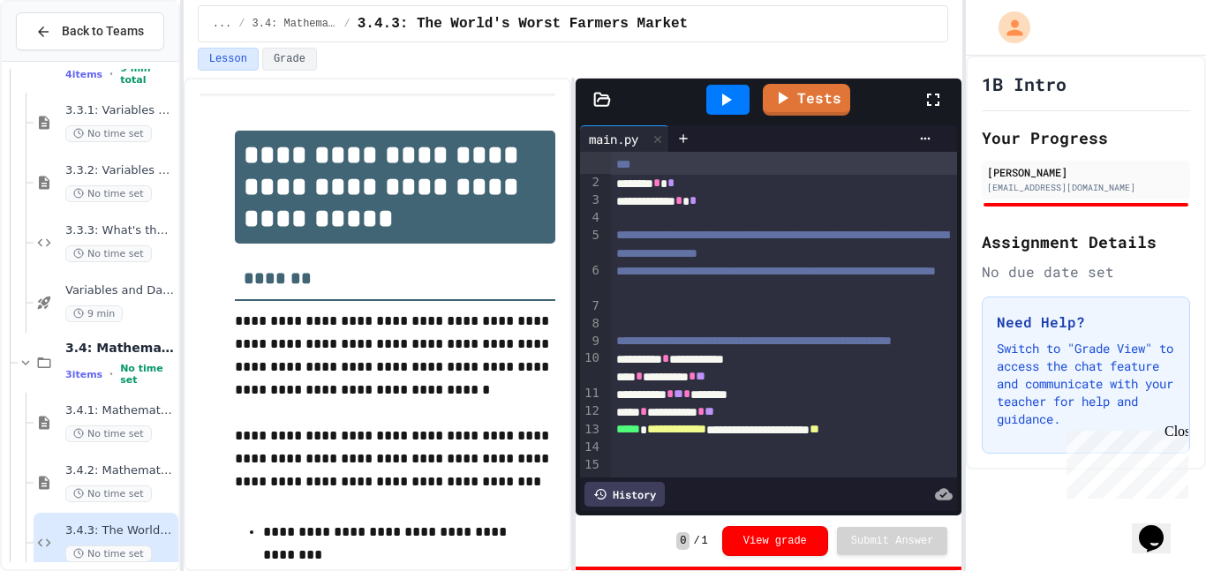
click at [737, 106] on div at bounding box center [727, 100] width 43 height 30
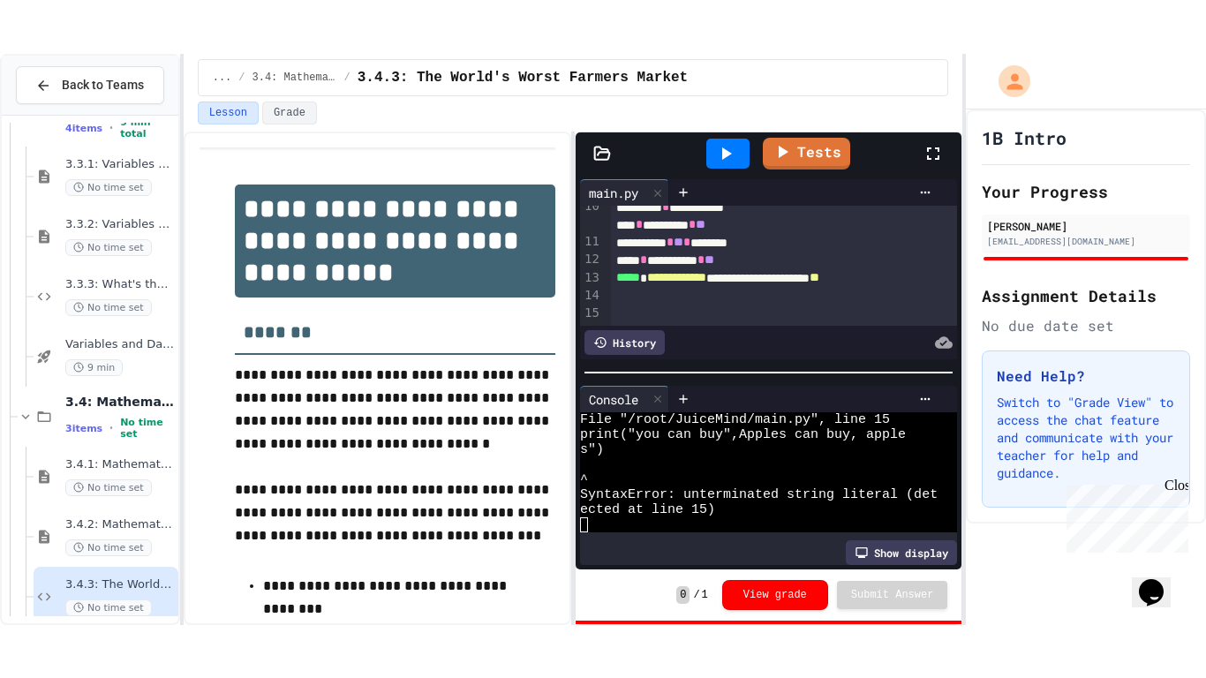
scroll to position [217, 0]
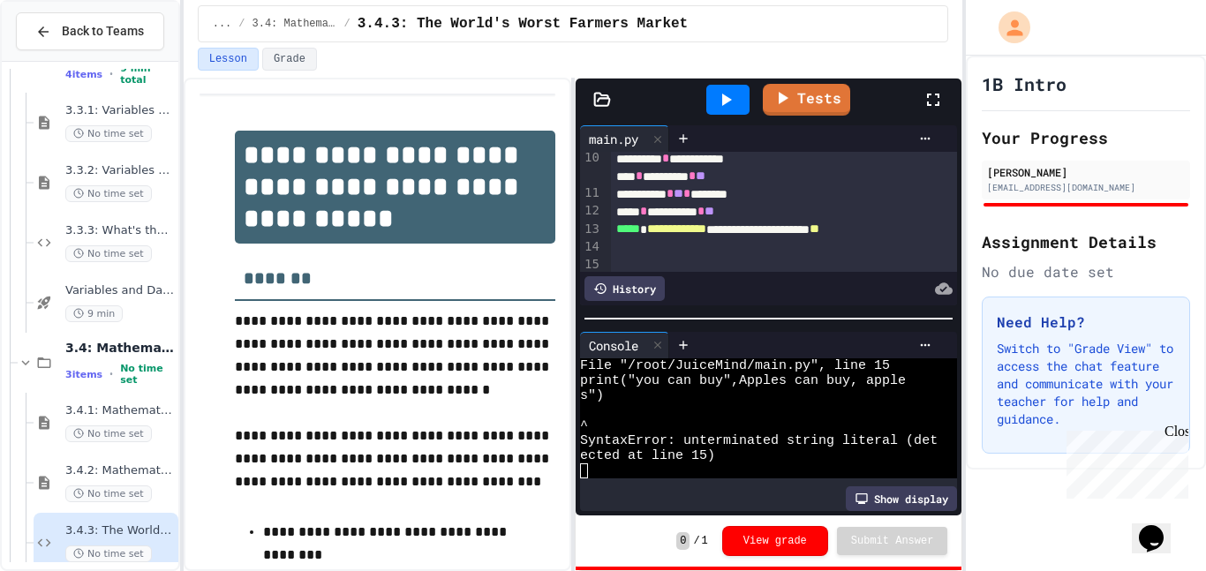
click at [932, 105] on icon at bounding box center [933, 99] width 21 height 21
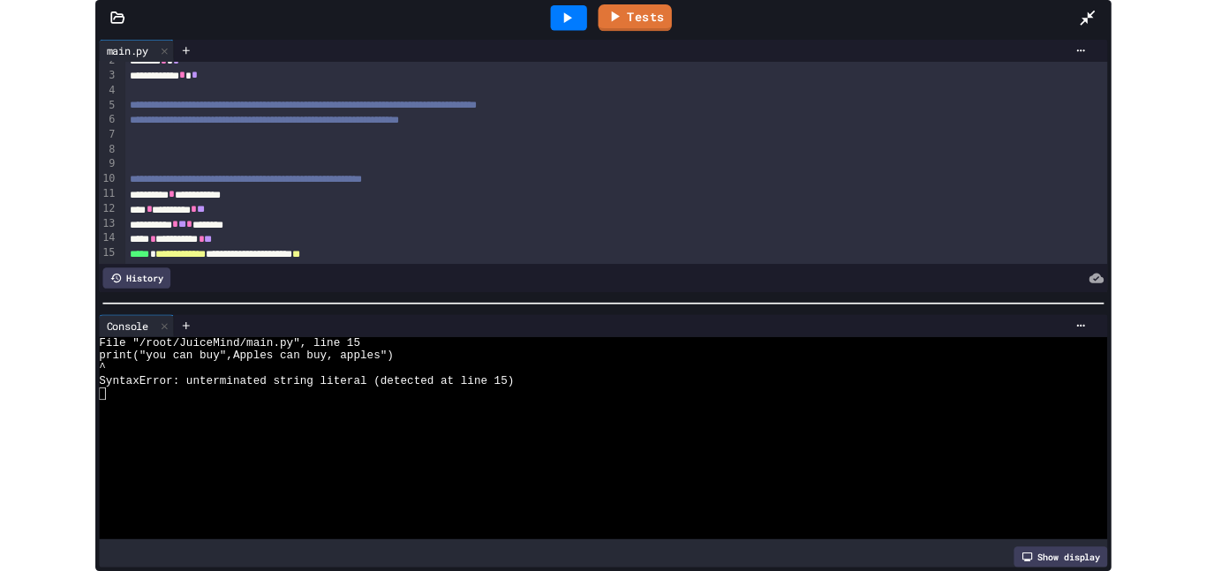
scroll to position [381, 0]
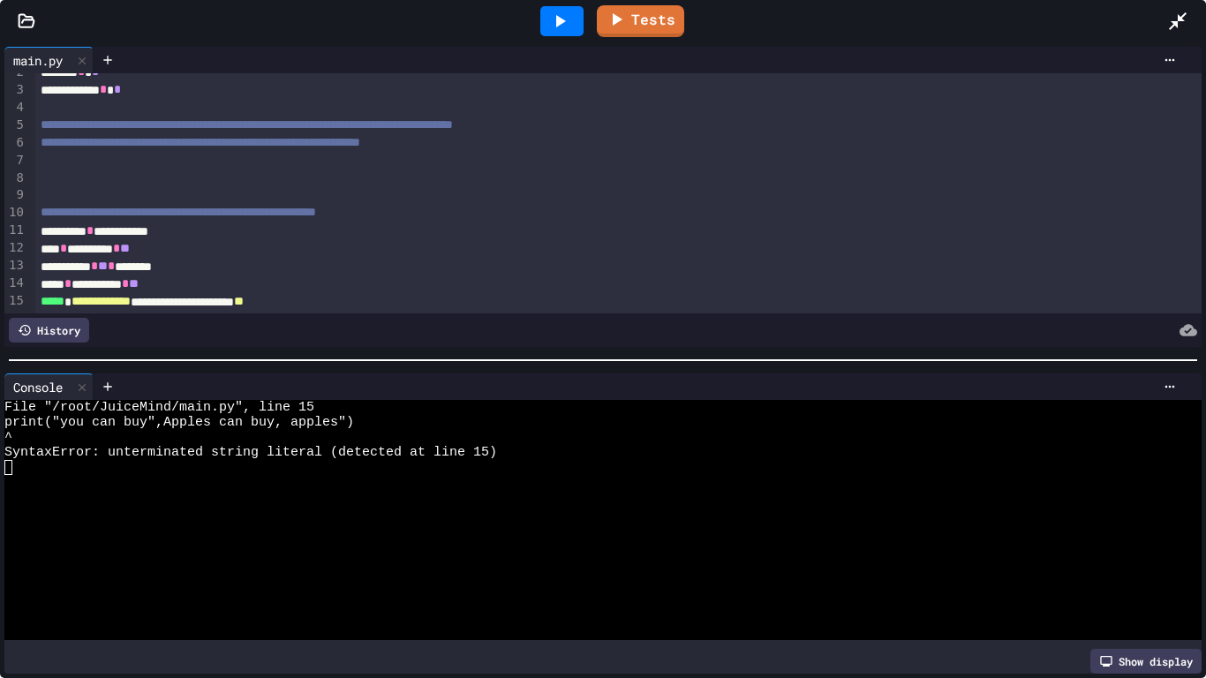
click at [374, 303] on div "**********" at bounding box center [618, 302] width 1167 height 18
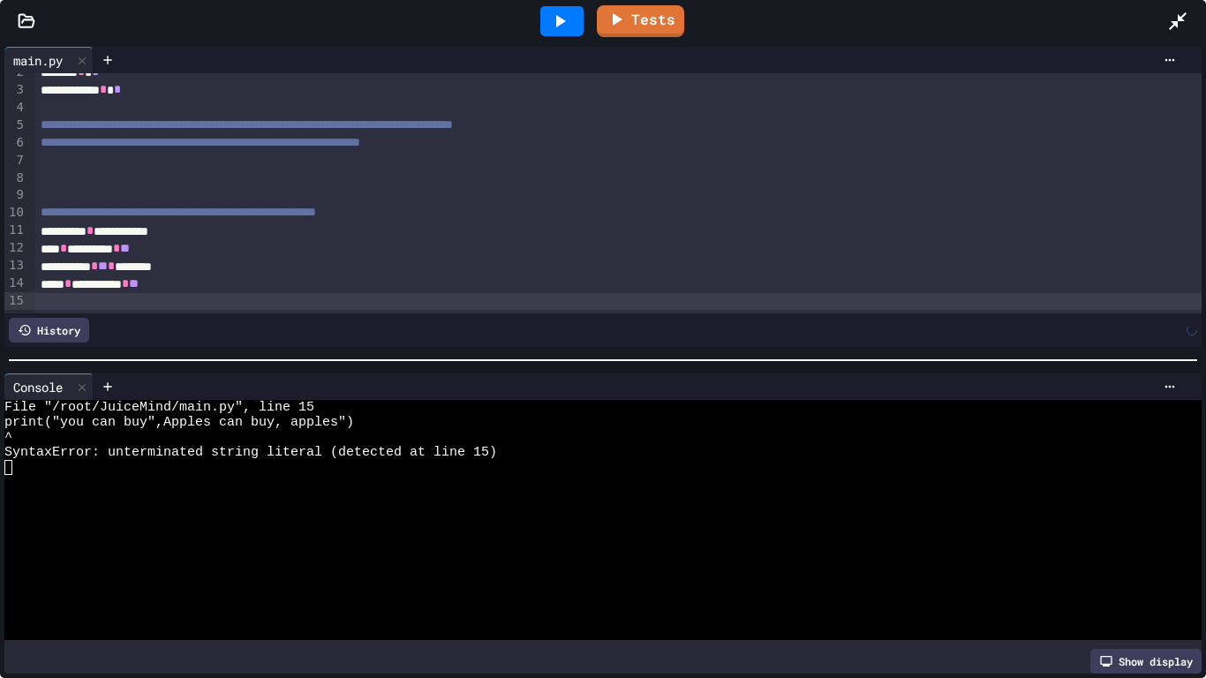
click at [553, 17] on icon at bounding box center [559, 21] width 21 height 21
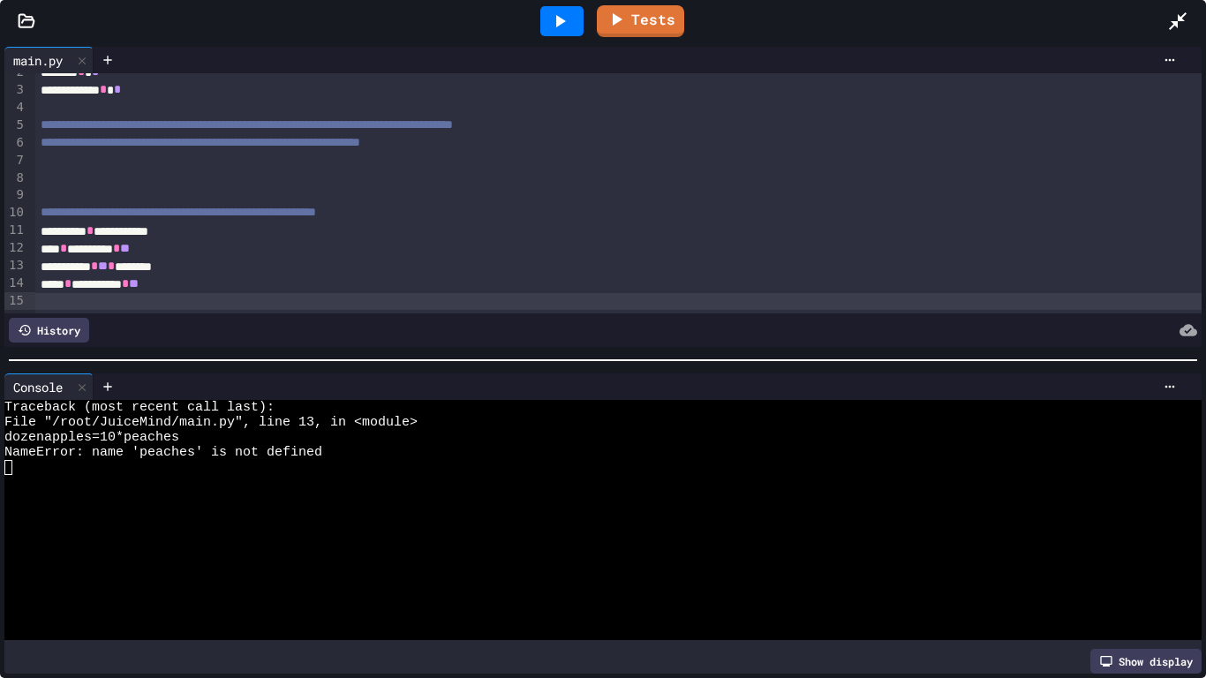
click at [1186, 11] on icon at bounding box center [1177, 21] width 21 height 21
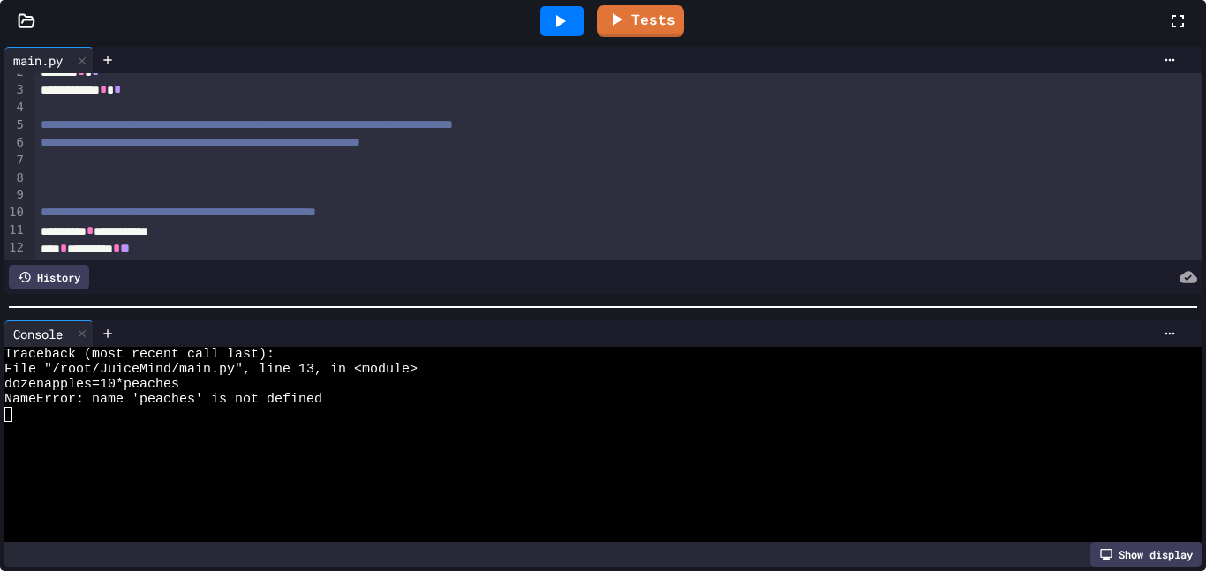
scroll to position [102, 0]
